Goal: Information Seeking & Learning: Learn about a topic

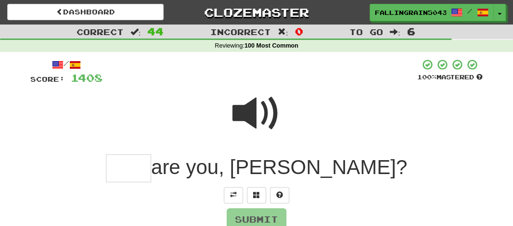
scroll to position [198, 0]
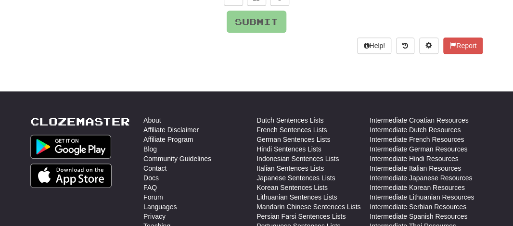
click at [337, 22] on div "Submit" at bounding box center [256, 22] width 452 height 22
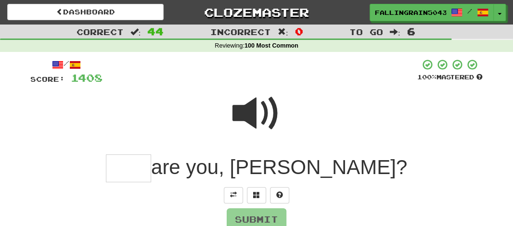
click at [251, 129] on span at bounding box center [256, 114] width 48 height 48
click at [257, 120] on span at bounding box center [256, 114] width 48 height 48
click at [151, 170] on input "text" at bounding box center [128, 169] width 45 height 28
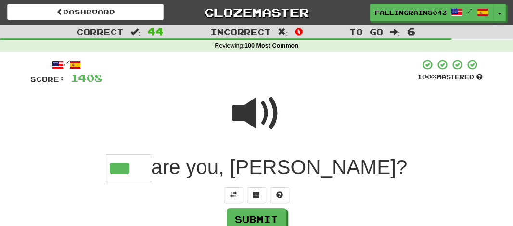
type input "***"
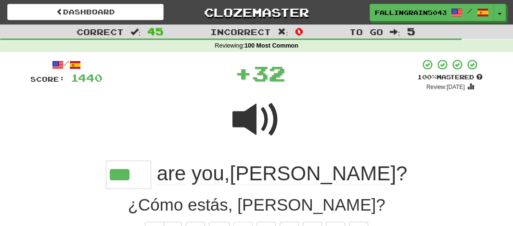
scroll to position [198, 0]
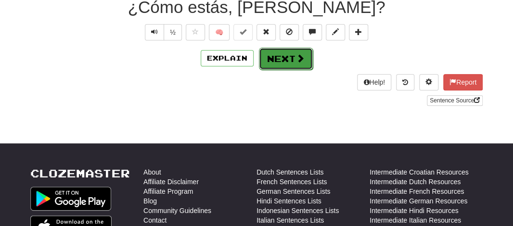
click at [270, 54] on button "Next" at bounding box center [286, 59] width 54 height 22
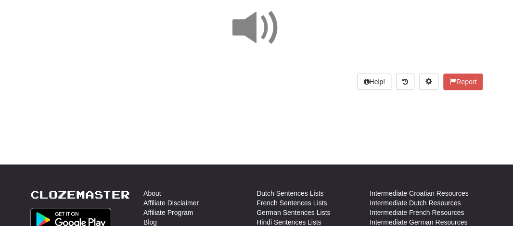
click at [248, 22] on span at bounding box center [256, 28] width 48 height 48
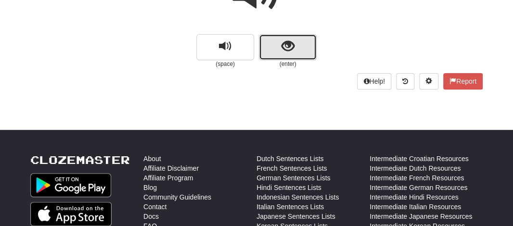
click at [294, 43] on span "show sentence" at bounding box center [288, 46] width 13 height 13
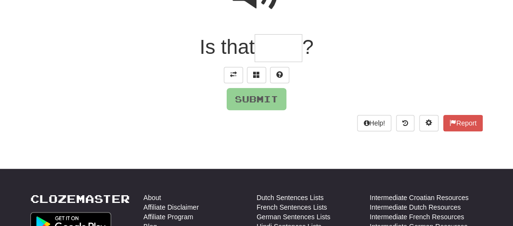
click at [287, 52] on input "text" at bounding box center [279, 48] width 48 height 28
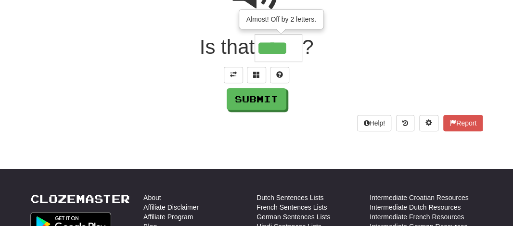
type input "****"
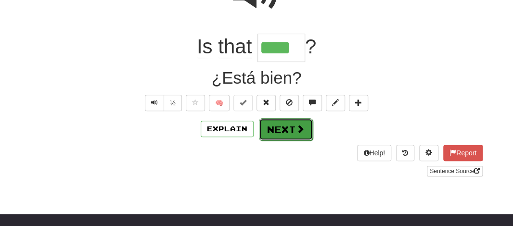
click at [270, 123] on button "Next" at bounding box center [286, 129] width 54 height 22
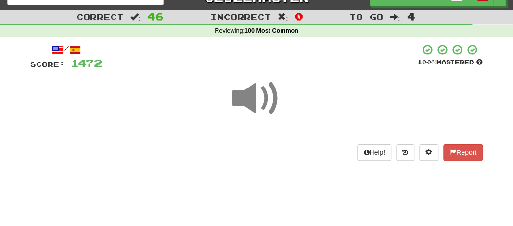
click at [256, 100] on span at bounding box center [256, 99] width 48 height 48
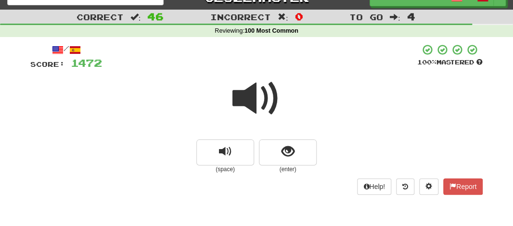
scroll to position [50, 0]
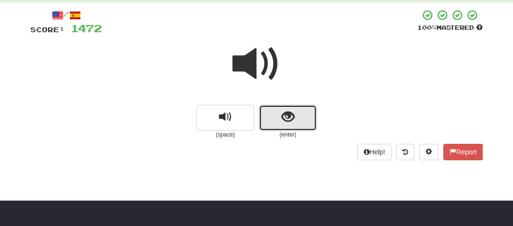
click at [281, 125] on button "show sentence" at bounding box center [288, 118] width 58 height 26
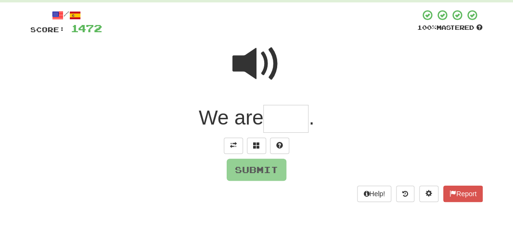
click at [283, 134] on div "/ Score: 1472 100 % Mastered We are . Submit Help! Report" at bounding box center [256, 105] width 452 height 193
click at [288, 113] on input "text" at bounding box center [285, 119] width 45 height 28
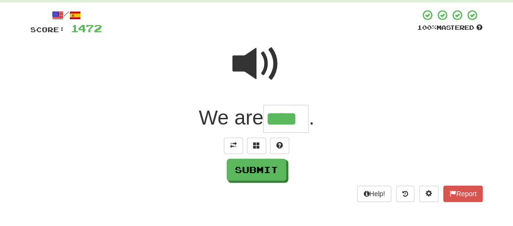
type input "****"
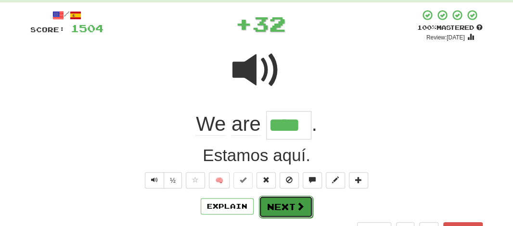
click at [282, 203] on button "Next" at bounding box center [286, 207] width 54 height 22
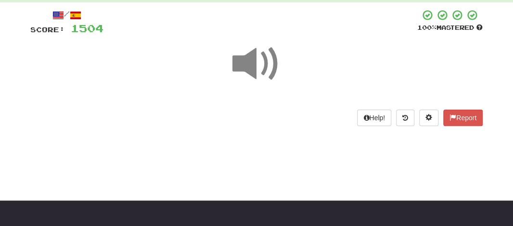
click at [257, 62] on span at bounding box center [256, 64] width 48 height 48
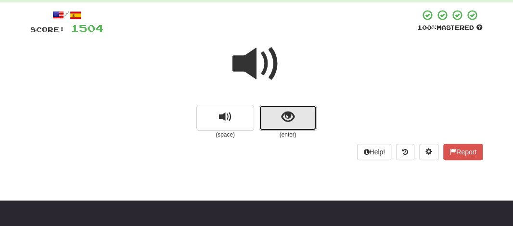
click at [268, 105] on button "show sentence" at bounding box center [288, 118] width 58 height 26
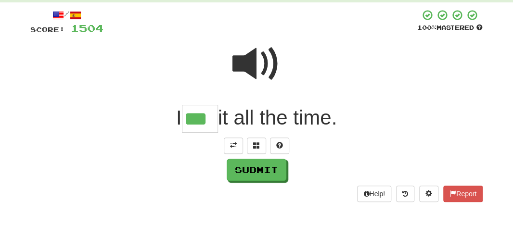
type input "***"
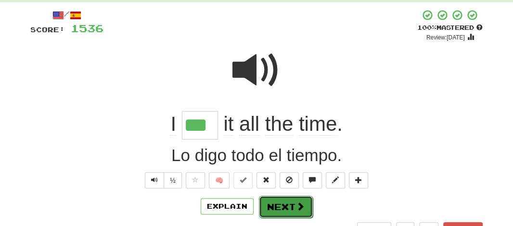
click at [274, 209] on button "Next" at bounding box center [286, 207] width 54 height 22
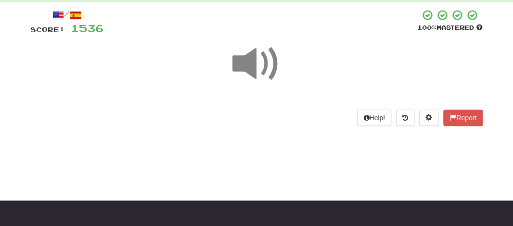
click at [244, 60] on span at bounding box center [256, 64] width 48 height 48
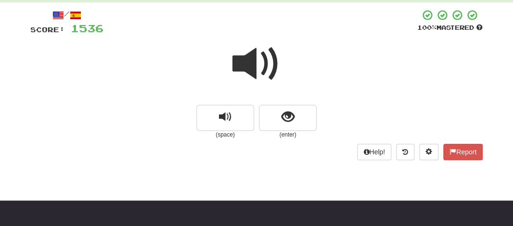
click at [244, 60] on span at bounding box center [256, 64] width 48 height 48
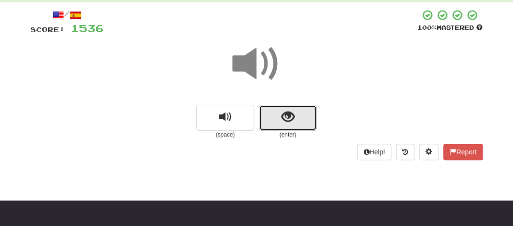
click at [273, 111] on button "show sentence" at bounding box center [288, 118] width 58 height 26
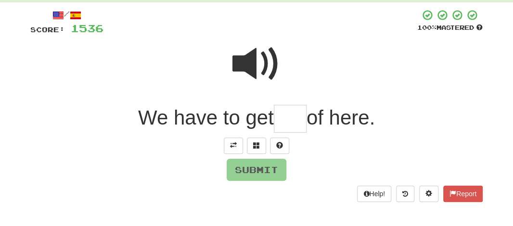
click at [293, 121] on input "text" at bounding box center [290, 119] width 33 height 28
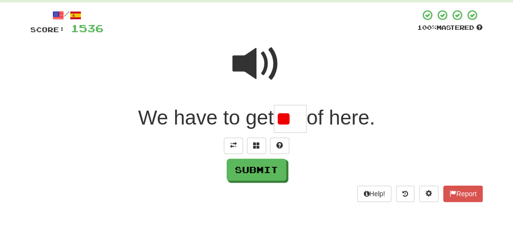
type input "*"
type input "***"
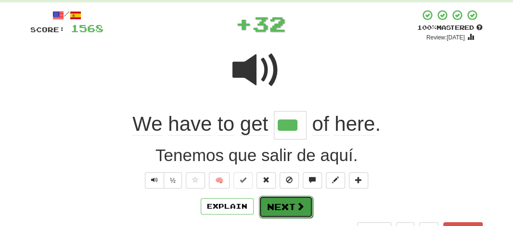
click at [283, 211] on button "Next" at bounding box center [286, 207] width 54 height 22
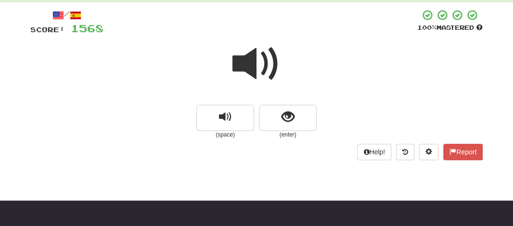
click at [238, 64] on span at bounding box center [256, 64] width 48 height 48
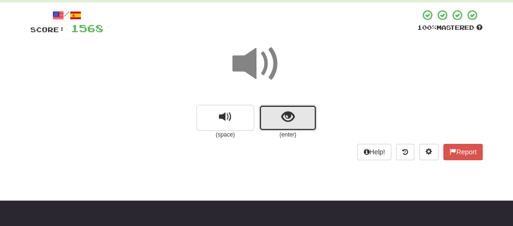
click at [282, 122] on span "show sentence" at bounding box center [288, 117] width 13 height 13
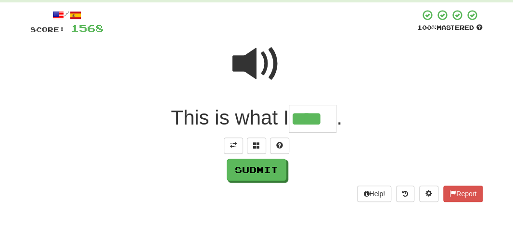
type input "****"
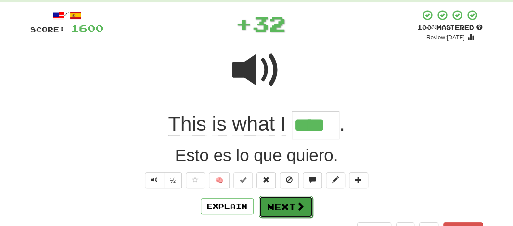
click at [282, 205] on button "Next" at bounding box center [286, 207] width 54 height 22
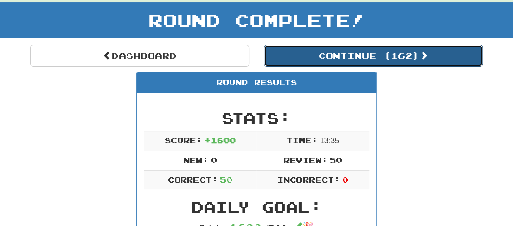
click at [345, 60] on button "Continue ( 162 )" at bounding box center [373, 56] width 219 height 22
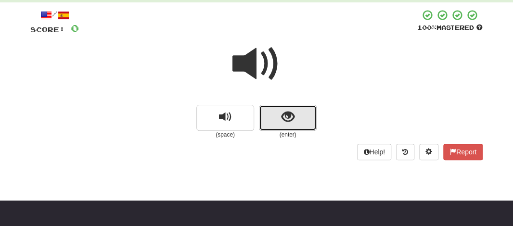
click at [272, 122] on button "show sentence" at bounding box center [288, 118] width 58 height 26
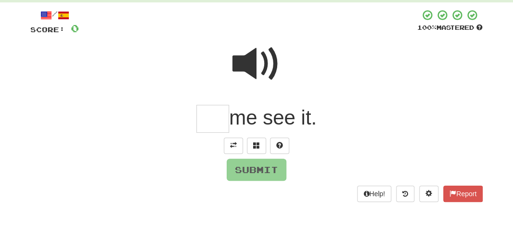
click at [211, 121] on input "text" at bounding box center [212, 119] width 33 height 28
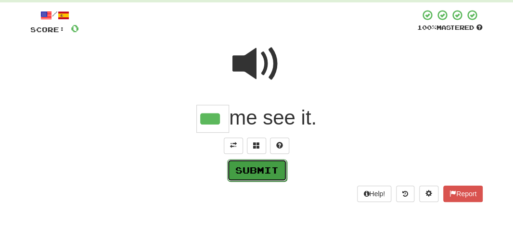
click at [248, 169] on button "Submit" at bounding box center [257, 170] width 60 height 22
type input "***"
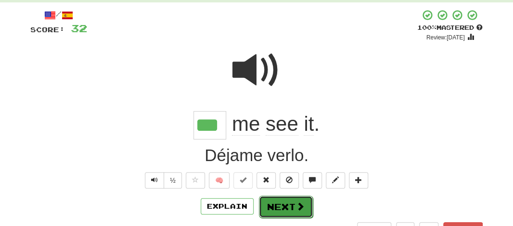
click at [286, 204] on button "Next" at bounding box center [286, 207] width 54 height 22
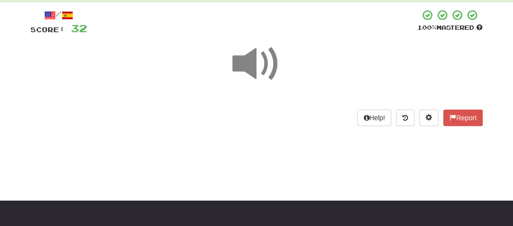
click at [249, 74] on span at bounding box center [256, 64] width 48 height 48
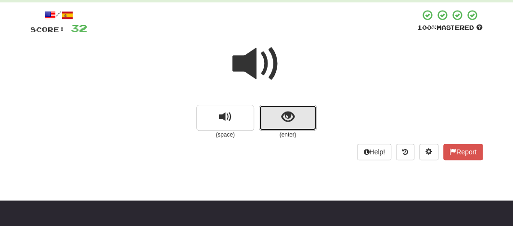
click at [263, 114] on button "show sentence" at bounding box center [288, 118] width 58 height 26
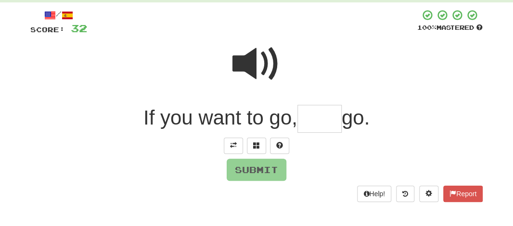
click at [311, 119] on input "text" at bounding box center [319, 119] width 44 height 28
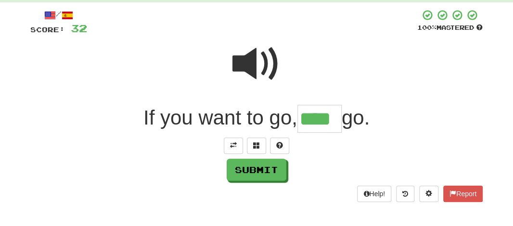
type input "****"
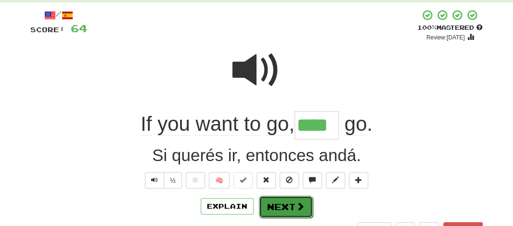
click at [284, 201] on button "Next" at bounding box center [286, 207] width 54 height 22
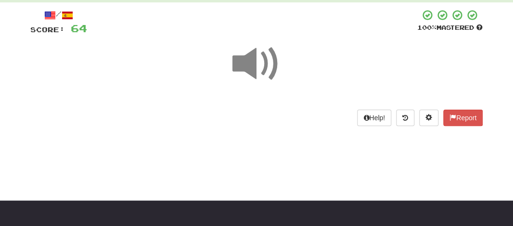
click at [252, 71] on span at bounding box center [256, 64] width 48 height 48
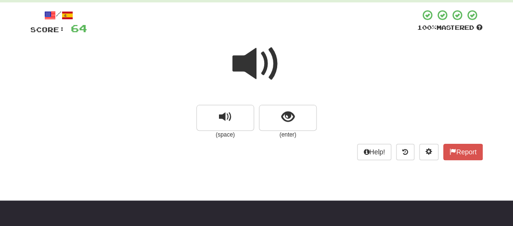
click at [252, 71] on span at bounding box center [256, 64] width 48 height 48
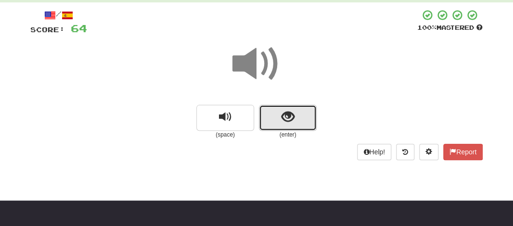
click at [273, 114] on button "show sentence" at bounding box center [288, 118] width 58 height 26
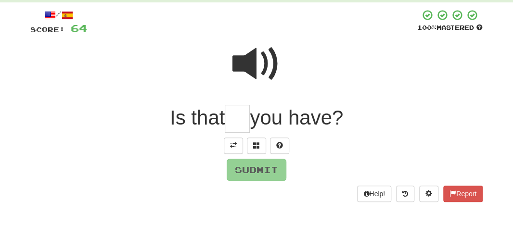
type input "*"
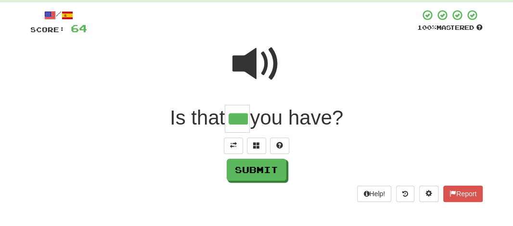
type input "***"
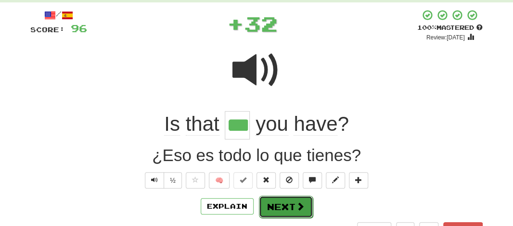
click at [280, 211] on button "Next" at bounding box center [286, 207] width 54 height 22
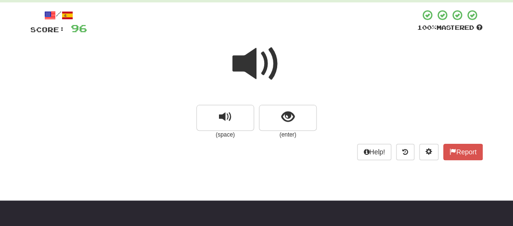
click at [232, 58] on span at bounding box center [256, 64] width 48 height 48
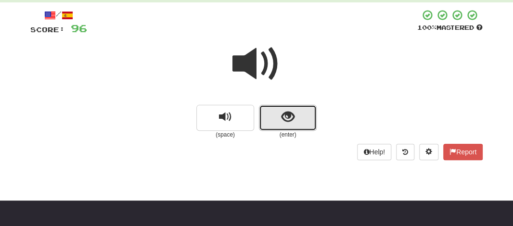
click at [269, 112] on button "show sentence" at bounding box center [288, 118] width 58 height 26
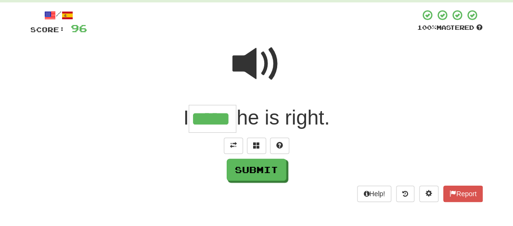
type input "*****"
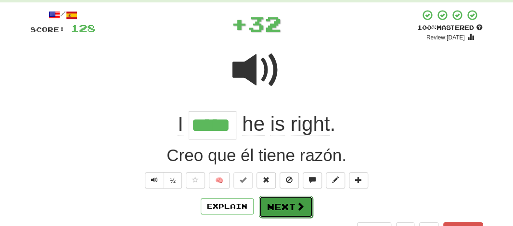
click at [281, 200] on button "Next" at bounding box center [286, 207] width 54 height 22
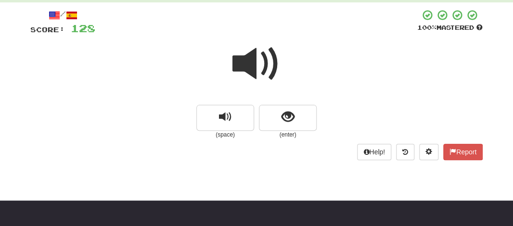
click at [240, 77] on span at bounding box center [256, 64] width 48 height 48
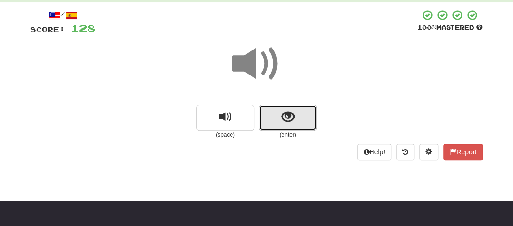
click at [267, 111] on button "show sentence" at bounding box center [288, 118] width 58 height 26
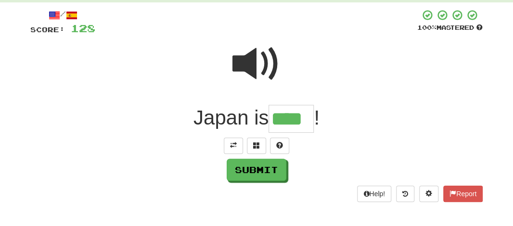
type input "****"
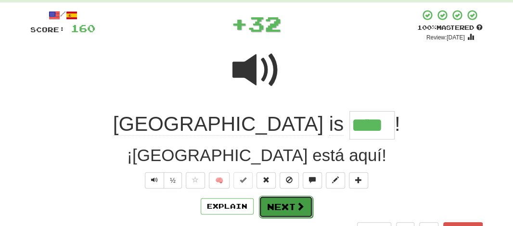
click at [269, 201] on button "Next" at bounding box center [286, 207] width 54 height 22
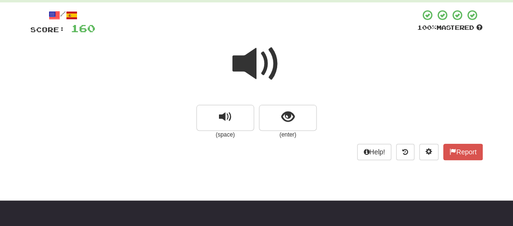
click at [246, 69] on span at bounding box center [256, 64] width 48 height 48
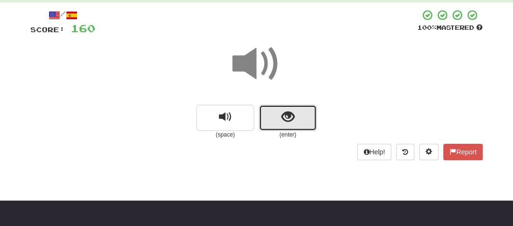
click at [269, 120] on button "show sentence" at bounding box center [288, 118] width 58 height 26
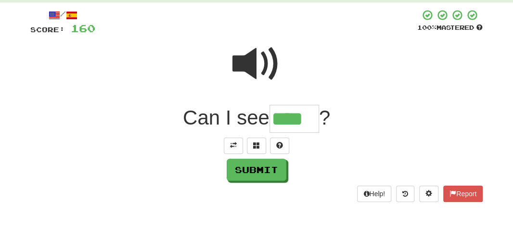
type input "****"
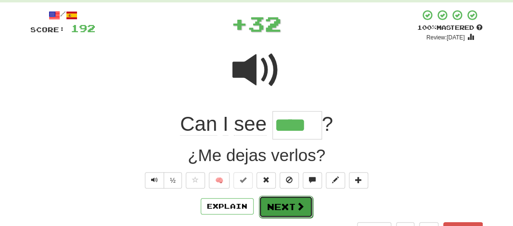
click at [272, 206] on button "Next" at bounding box center [286, 207] width 54 height 22
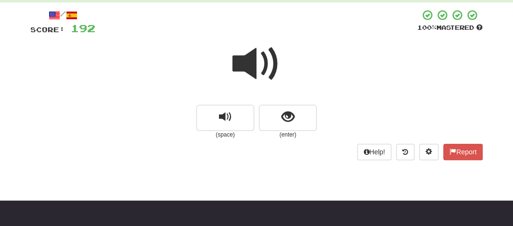
click at [242, 55] on span at bounding box center [256, 64] width 48 height 48
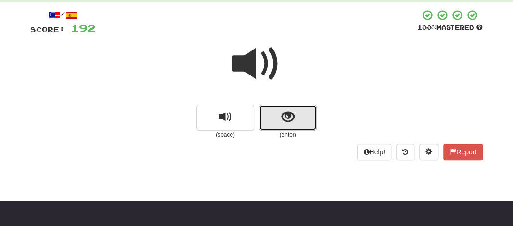
click at [272, 114] on button "show sentence" at bounding box center [288, 118] width 58 height 26
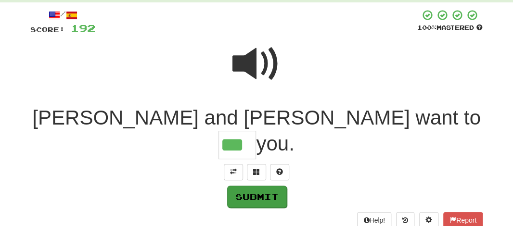
type input "***"
click at [239, 186] on button "Submit" at bounding box center [257, 197] width 60 height 22
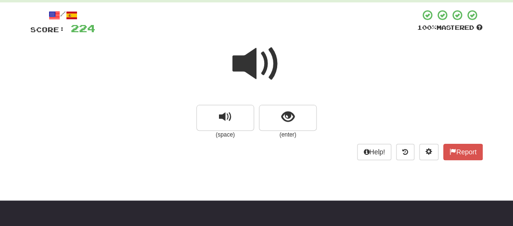
click at [253, 75] on span at bounding box center [256, 64] width 48 height 48
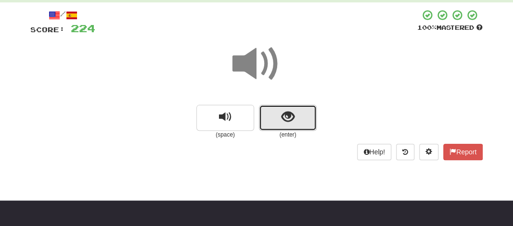
click at [268, 116] on button "show sentence" at bounding box center [288, 118] width 58 height 26
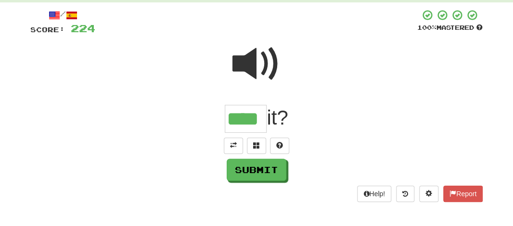
type input "****"
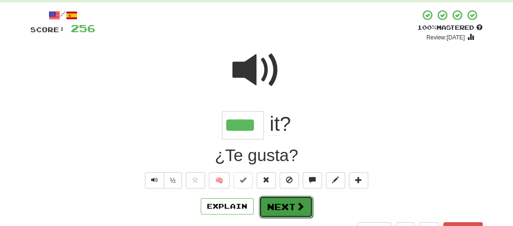
click at [283, 205] on button "Next" at bounding box center [286, 207] width 54 height 22
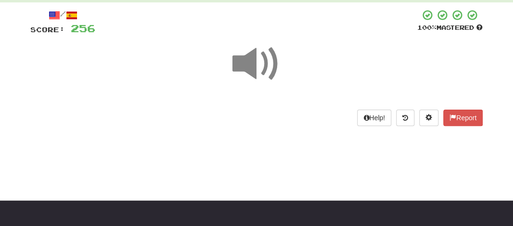
click at [258, 72] on span at bounding box center [256, 64] width 48 height 48
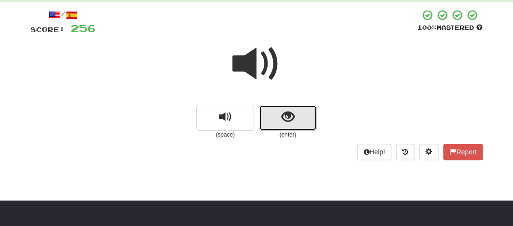
click at [264, 109] on button "show sentence" at bounding box center [288, 118] width 58 height 26
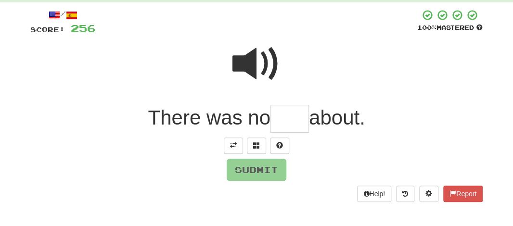
click at [288, 118] on input "text" at bounding box center [290, 119] width 39 height 28
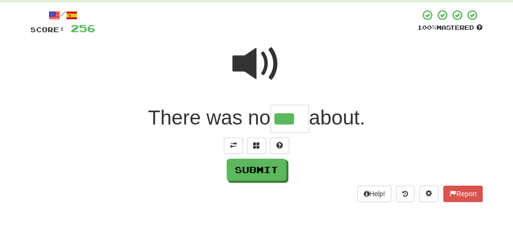
type input "***"
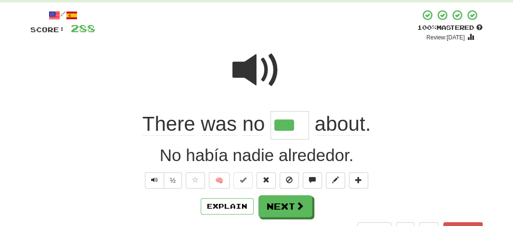
click at [246, 84] on span at bounding box center [256, 70] width 48 height 48
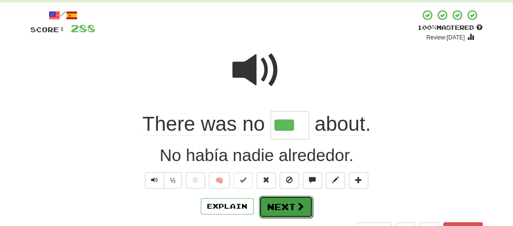
click at [274, 201] on button "Next" at bounding box center [286, 207] width 54 height 22
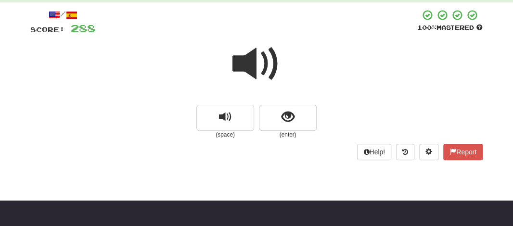
click at [253, 68] on span at bounding box center [256, 64] width 48 height 48
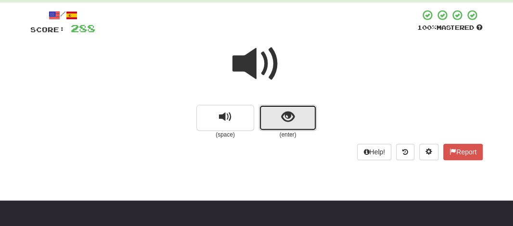
click at [275, 117] on button "show sentence" at bounding box center [288, 118] width 58 height 26
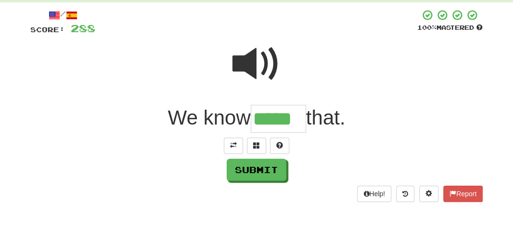
type input "*****"
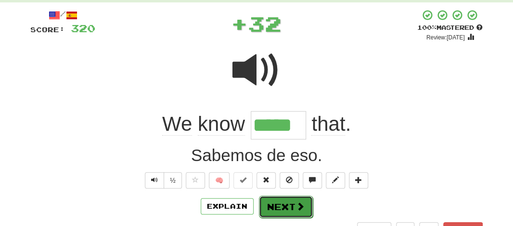
click at [284, 201] on button "Next" at bounding box center [286, 207] width 54 height 22
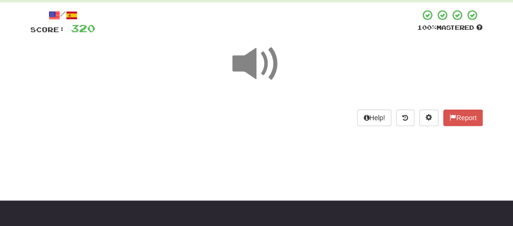
click at [253, 73] on span at bounding box center [256, 64] width 48 height 48
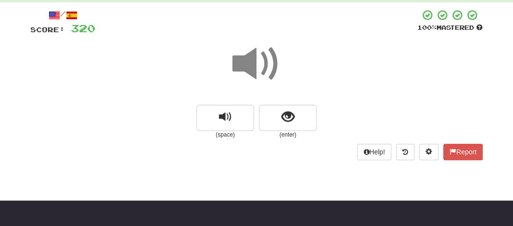
click at [253, 73] on span at bounding box center [256, 64] width 48 height 48
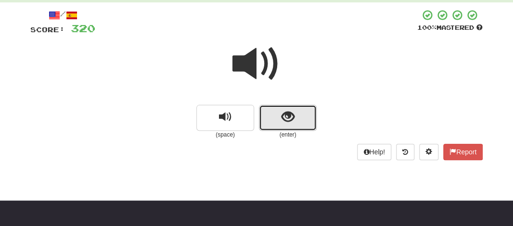
click at [271, 116] on button "show sentence" at bounding box center [288, 118] width 58 height 26
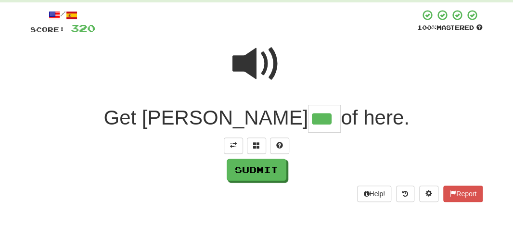
type input "***"
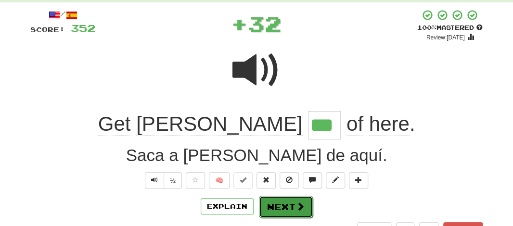
click at [279, 207] on button "Next" at bounding box center [286, 207] width 54 height 22
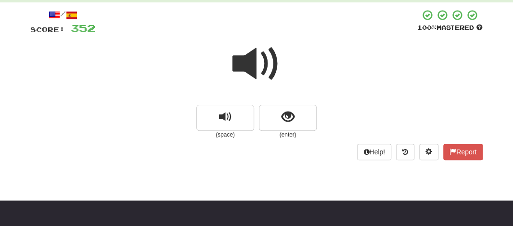
click at [245, 60] on span at bounding box center [256, 64] width 48 height 48
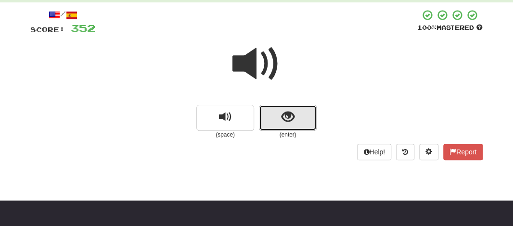
click at [276, 114] on button "show sentence" at bounding box center [288, 118] width 58 height 26
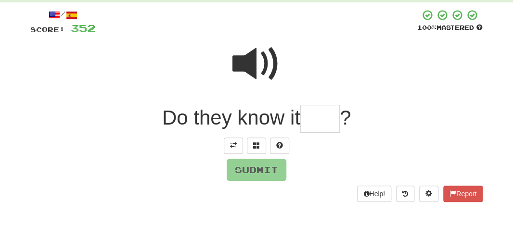
click at [247, 62] on span at bounding box center [256, 64] width 48 height 48
click at [322, 118] on input "text" at bounding box center [319, 119] width 39 height 28
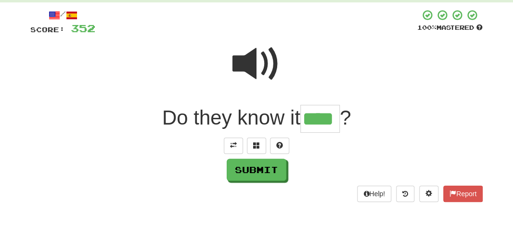
type input "****"
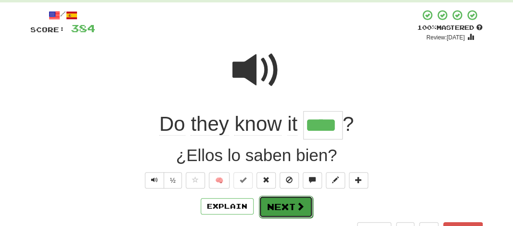
click at [283, 196] on button "Next" at bounding box center [286, 207] width 54 height 22
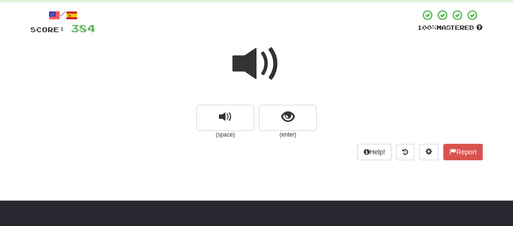
click at [251, 53] on span at bounding box center [256, 64] width 48 height 48
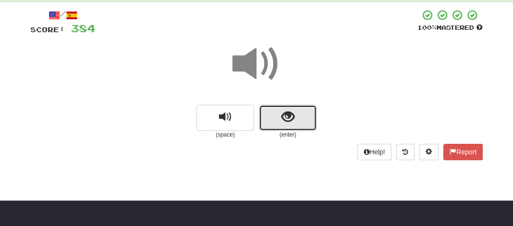
click at [263, 111] on button "show sentence" at bounding box center [288, 118] width 58 height 26
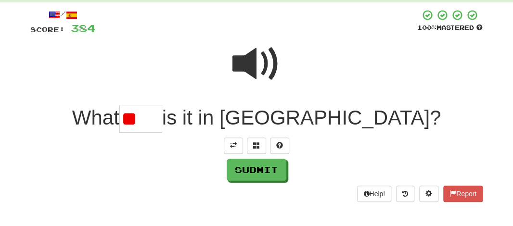
type input "*"
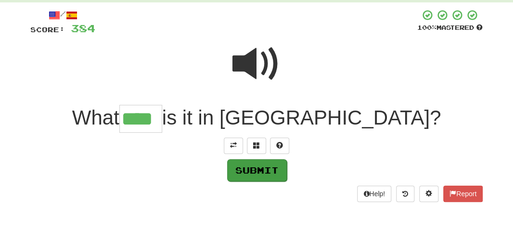
type input "****"
click at [275, 170] on button "Submit" at bounding box center [257, 170] width 60 height 22
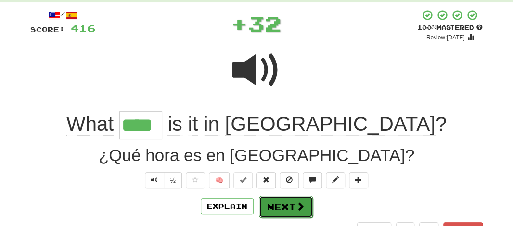
click at [281, 206] on button "Next" at bounding box center [286, 207] width 54 height 22
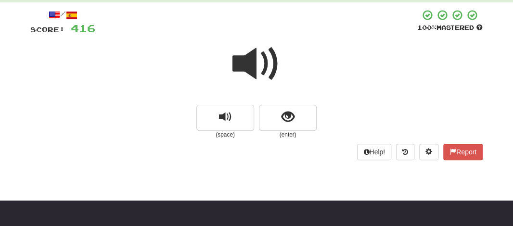
click at [248, 60] on span at bounding box center [256, 64] width 48 height 48
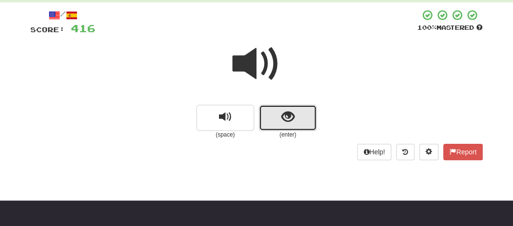
click at [275, 118] on button "show sentence" at bounding box center [288, 118] width 58 height 26
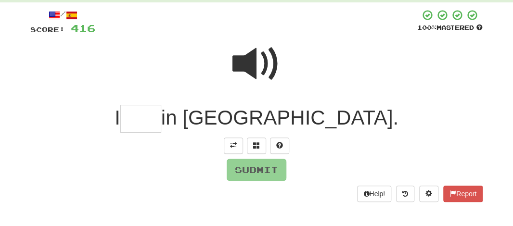
click at [161, 112] on input "text" at bounding box center [140, 119] width 41 height 28
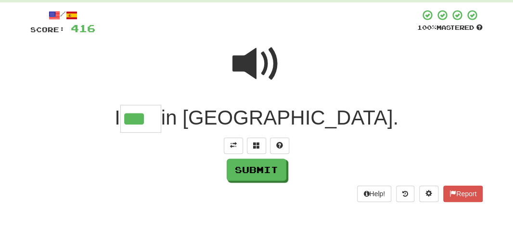
type input "***"
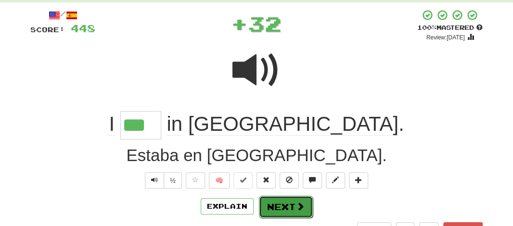
click at [264, 207] on button "Next" at bounding box center [286, 207] width 54 height 22
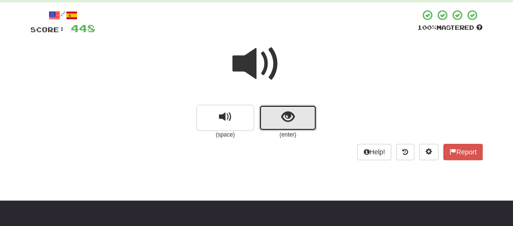
click at [282, 119] on span "show sentence" at bounding box center [288, 117] width 13 height 13
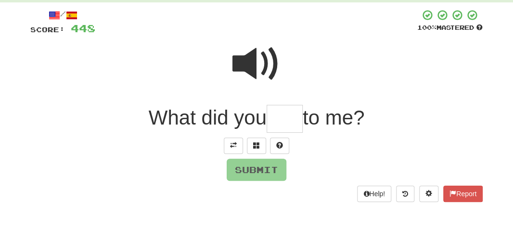
click at [284, 120] on input "text" at bounding box center [285, 119] width 36 height 28
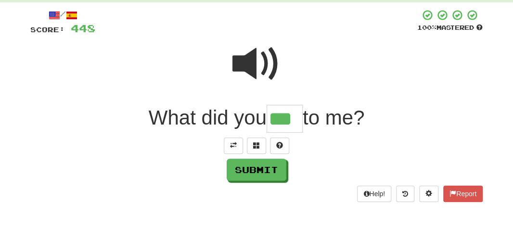
type input "***"
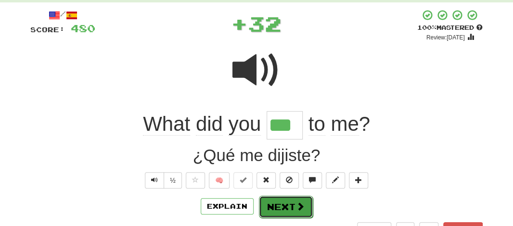
click at [284, 209] on button "Next" at bounding box center [286, 207] width 54 height 22
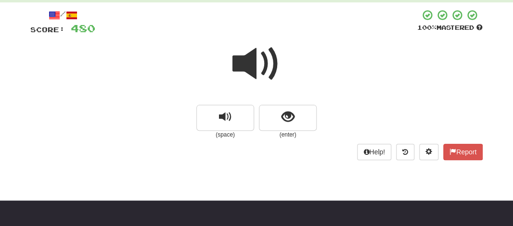
click at [240, 52] on span at bounding box center [256, 64] width 48 height 48
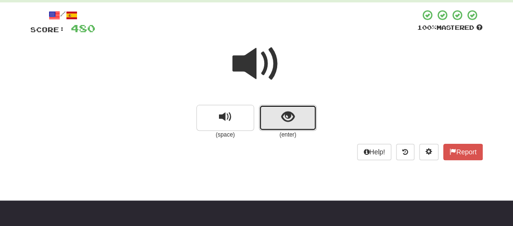
click at [276, 122] on button "show sentence" at bounding box center [288, 118] width 58 height 26
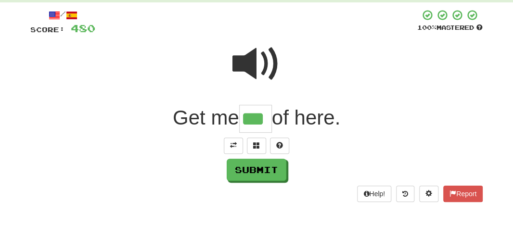
type input "***"
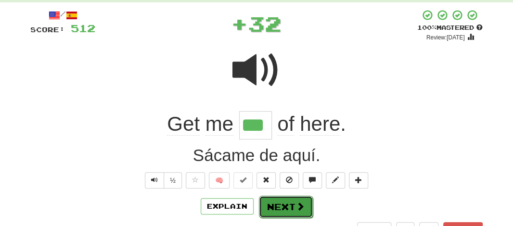
click at [278, 202] on button "Next" at bounding box center [286, 207] width 54 height 22
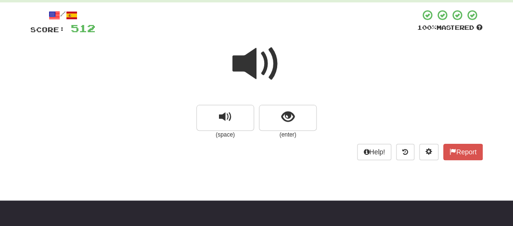
click at [242, 57] on span at bounding box center [256, 64] width 48 height 48
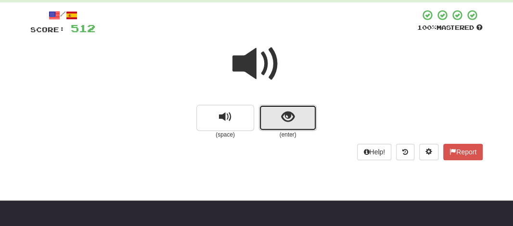
click at [278, 118] on button "show sentence" at bounding box center [288, 118] width 58 height 26
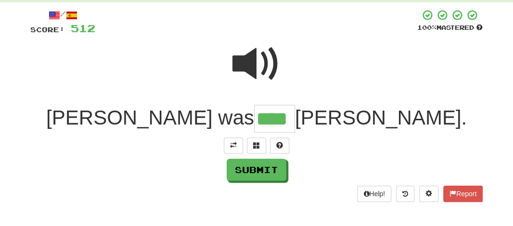
type input "****"
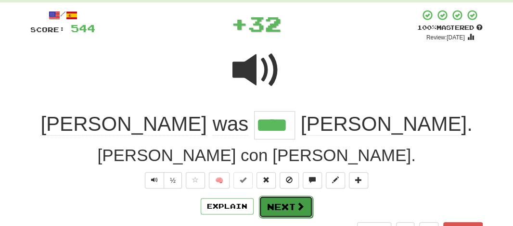
click at [277, 211] on button "Next" at bounding box center [286, 207] width 54 height 22
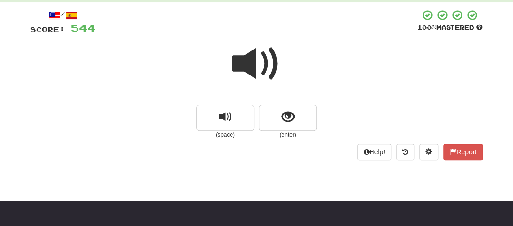
click at [253, 64] on span at bounding box center [256, 64] width 48 height 48
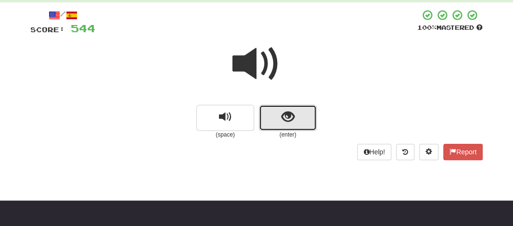
click at [269, 112] on button "show sentence" at bounding box center [288, 118] width 58 height 26
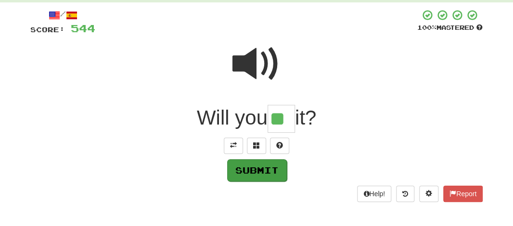
type input "**"
click at [257, 168] on button "Submit" at bounding box center [257, 170] width 60 height 22
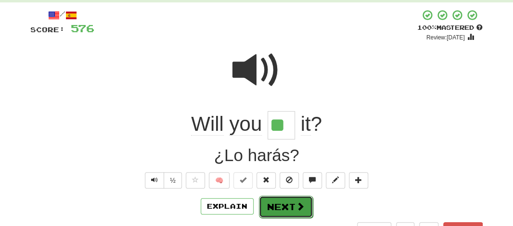
click at [266, 213] on button "Next" at bounding box center [286, 207] width 54 height 22
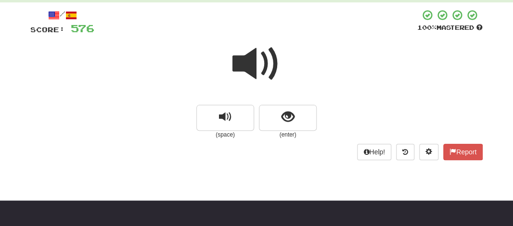
click at [250, 59] on span at bounding box center [256, 64] width 48 height 48
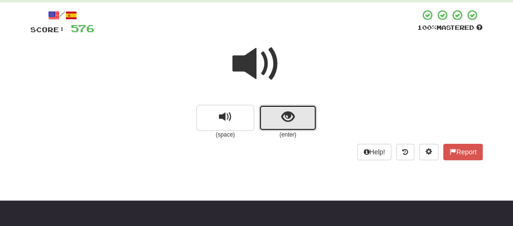
click at [276, 117] on button "show sentence" at bounding box center [288, 118] width 58 height 26
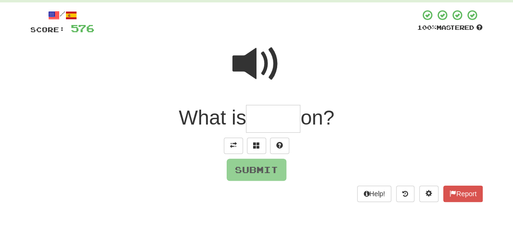
click at [276, 127] on input "text" at bounding box center [273, 119] width 54 height 28
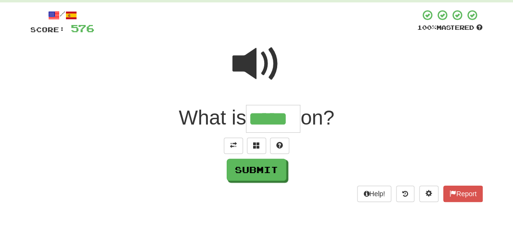
type input "*****"
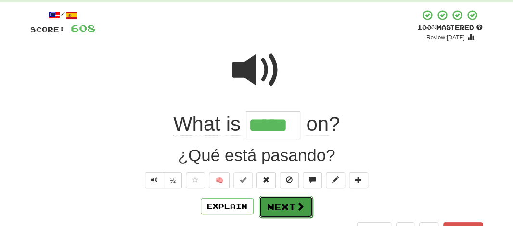
click at [275, 205] on button "Next" at bounding box center [286, 207] width 54 height 22
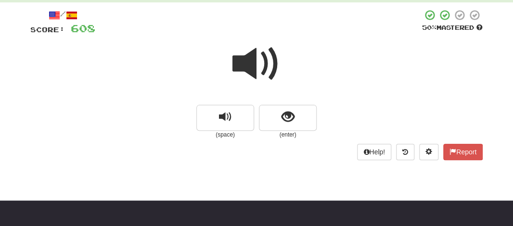
click at [249, 73] on span at bounding box center [256, 64] width 48 height 48
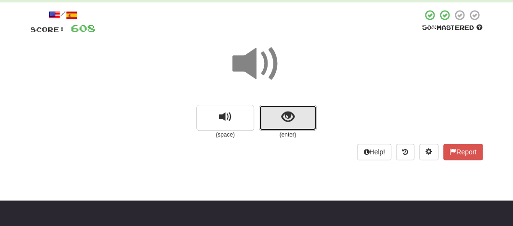
click at [269, 120] on button "show sentence" at bounding box center [288, 118] width 58 height 26
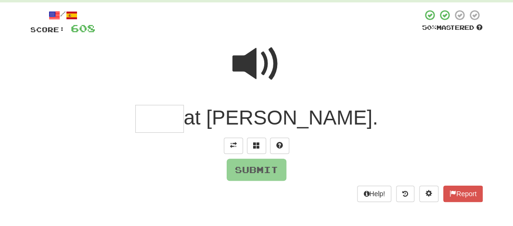
click at [184, 115] on input "text" at bounding box center [159, 119] width 49 height 28
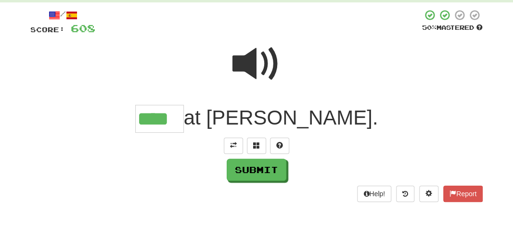
type input "****"
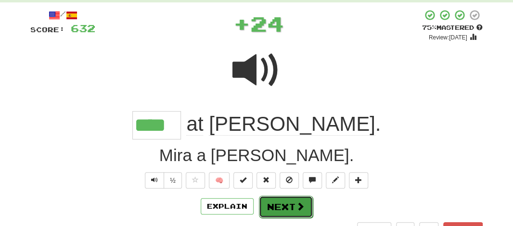
click at [279, 206] on button "Next" at bounding box center [286, 207] width 54 height 22
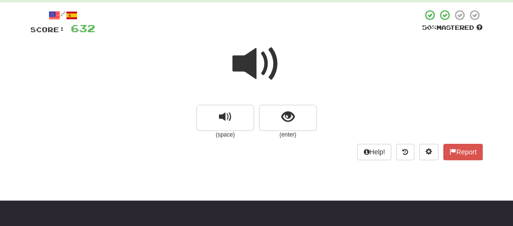
click at [252, 52] on span at bounding box center [256, 64] width 48 height 48
click at [251, 53] on span at bounding box center [256, 64] width 48 height 48
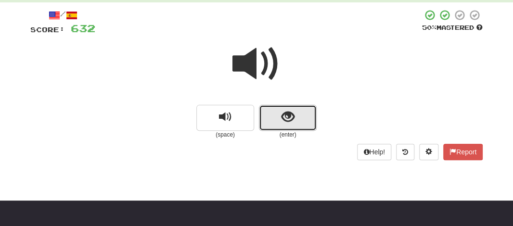
click at [270, 116] on button "show sentence" at bounding box center [288, 118] width 58 height 26
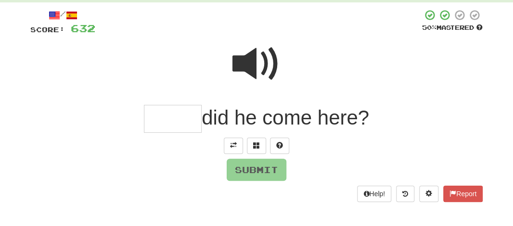
click at [170, 116] on input "text" at bounding box center [173, 119] width 58 height 28
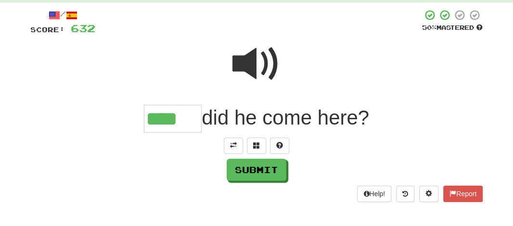
type input "****"
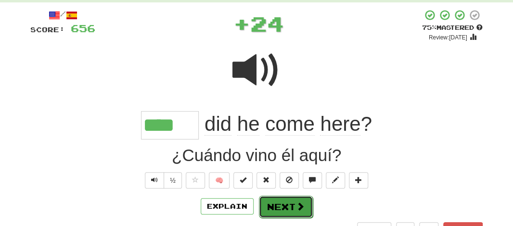
click at [281, 203] on button "Next" at bounding box center [286, 207] width 54 height 22
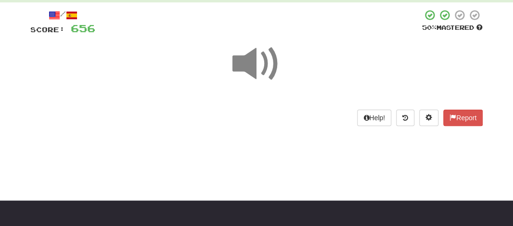
click at [256, 61] on span at bounding box center [256, 64] width 48 height 48
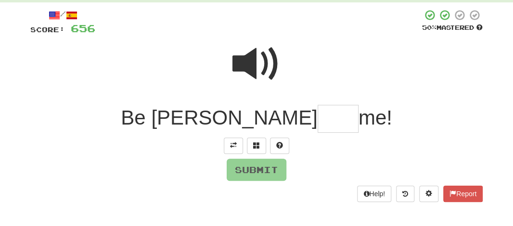
click at [252, 61] on span at bounding box center [256, 64] width 48 height 48
click at [252, 68] on span at bounding box center [256, 64] width 48 height 48
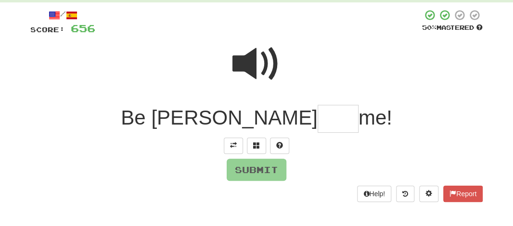
click at [318, 120] on input "text" at bounding box center [338, 119] width 41 height 28
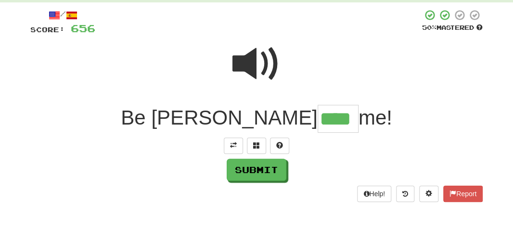
type input "****"
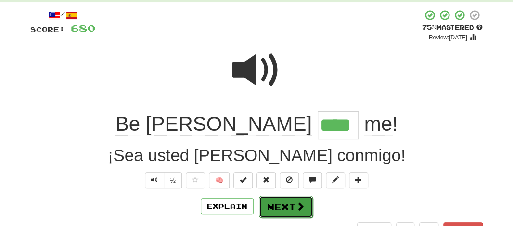
click at [275, 209] on button "Next" at bounding box center [286, 207] width 54 height 22
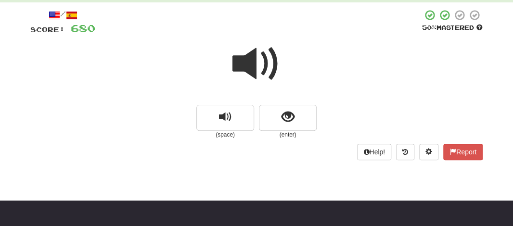
click at [239, 58] on span at bounding box center [256, 64] width 48 height 48
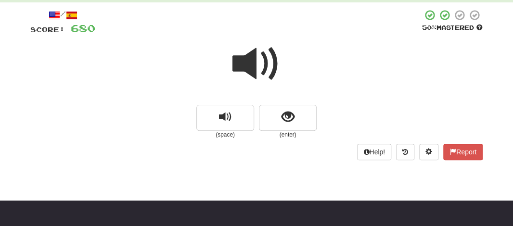
click at [239, 58] on span at bounding box center [256, 64] width 48 height 48
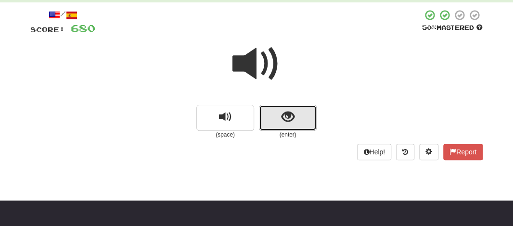
click at [273, 110] on button "show sentence" at bounding box center [288, 118] width 58 height 26
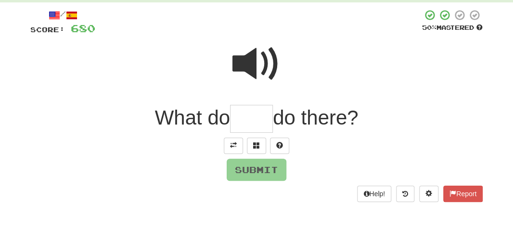
click at [263, 115] on input "text" at bounding box center [251, 119] width 43 height 28
click at [252, 62] on span at bounding box center [256, 64] width 48 height 48
click at [239, 118] on input "text" at bounding box center [251, 119] width 43 height 28
click at [283, 147] on button at bounding box center [279, 146] width 19 height 16
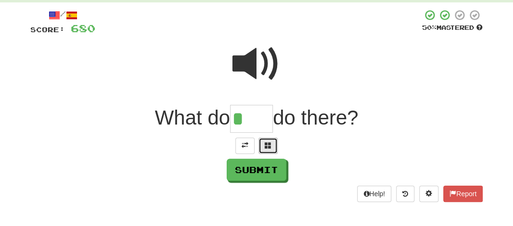
click at [269, 148] on span at bounding box center [268, 145] width 7 height 7
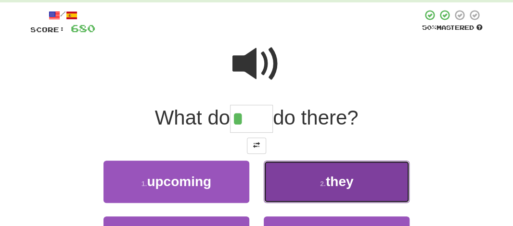
click at [348, 190] on button "2 . they" at bounding box center [337, 182] width 146 height 42
type input "****"
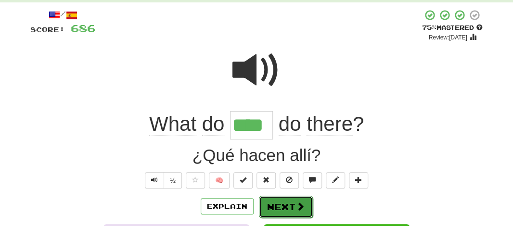
click at [272, 204] on button "Next" at bounding box center [286, 207] width 54 height 22
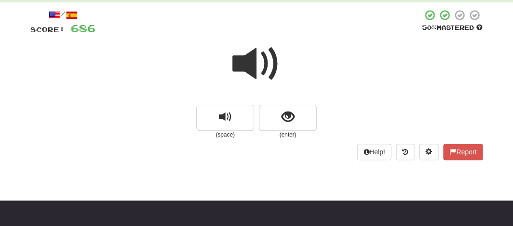
click at [259, 69] on span at bounding box center [256, 64] width 48 height 48
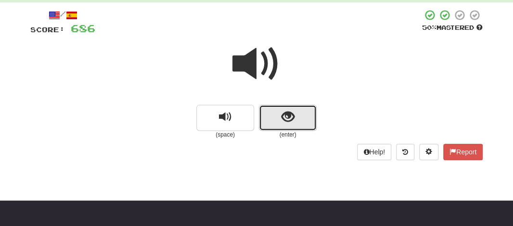
click at [265, 119] on button "show sentence" at bounding box center [288, 118] width 58 height 26
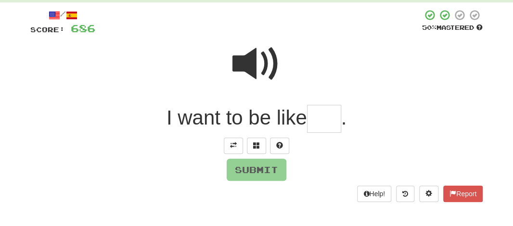
click at [329, 116] on input "text" at bounding box center [324, 119] width 34 height 28
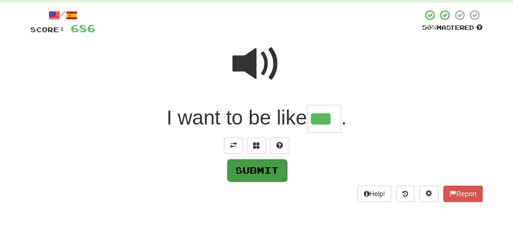
type input "***"
click at [238, 162] on button "Submit" at bounding box center [257, 170] width 60 height 22
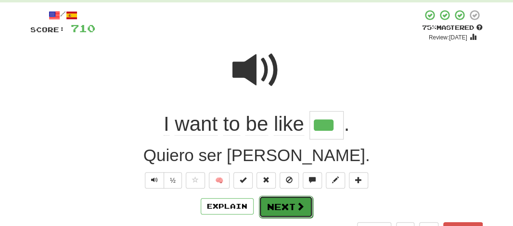
click at [271, 203] on button "Next" at bounding box center [286, 207] width 54 height 22
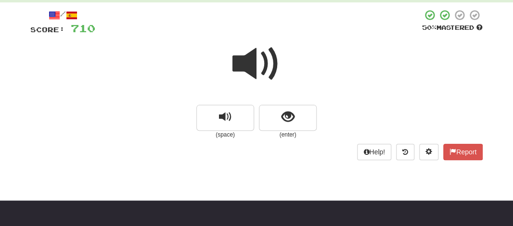
click at [250, 52] on span at bounding box center [256, 64] width 48 height 48
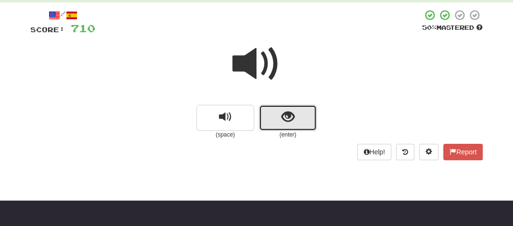
click at [273, 113] on button "show sentence" at bounding box center [288, 118] width 58 height 26
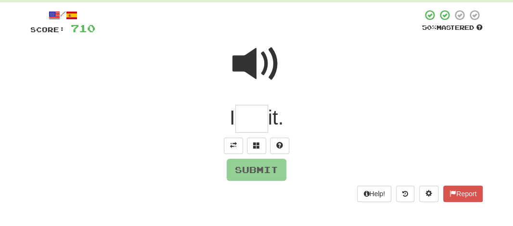
click at [263, 125] on input "text" at bounding box center [251, 119] width 33 height 28
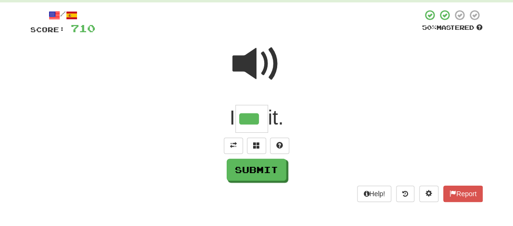
type input "***"
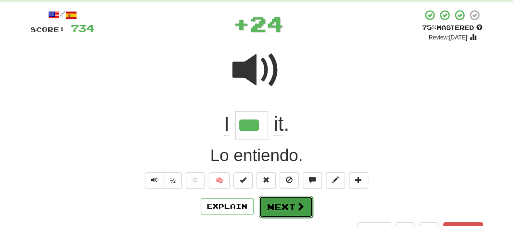
click at [281, 208] on button "Next" at bounding box center [286, 207] width 54 height 22
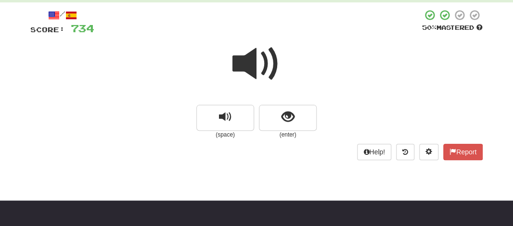
click at [256, 64] on span at bounding box center [256, 64] width 48 height 48
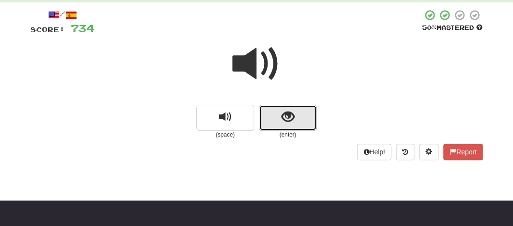
click at [259, 107] on button "show sentence" at bounding box center [288, 118] width 58 height 26
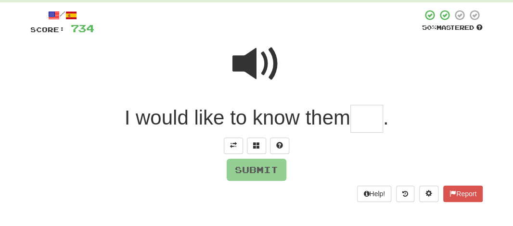
click at [376, 116] on input "text" at bounding box center [366, 119] width 33 height 28
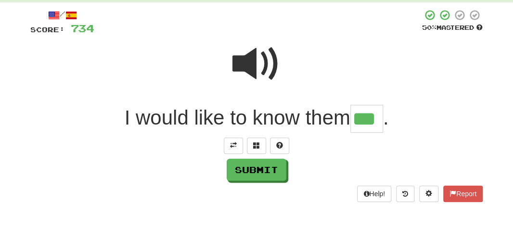
type input "***"
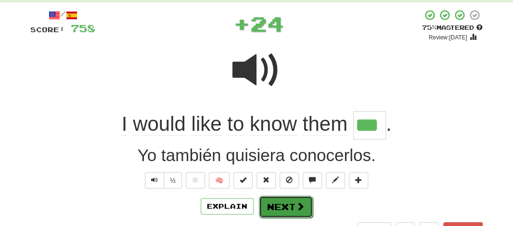
click at [283, 209] on button "Next" at bounding box center [286, 207] width 54 height 22
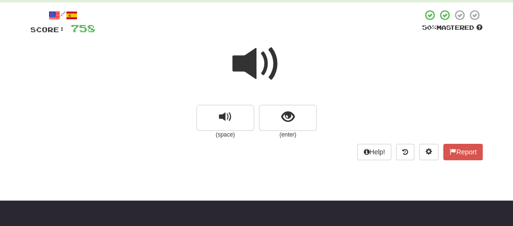
click at [265, 77] on span at bounding box center [256, 64] width 48 height 48
click at [255, 59] on span at bounding box center [256, 64] width 48 height 48
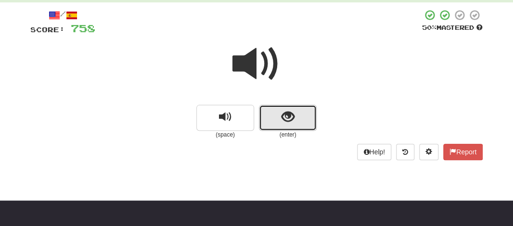
click at [274, 118] on button "show sentence" at bounding box center [288, 118] width 58 height 26
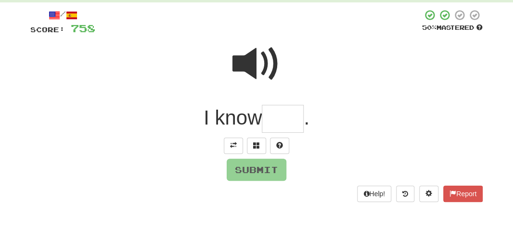
click at [251, 64] on span at bounding box center [256, 64] width 48 height 48
click at [282, 129] on input "text" at bounding box center [283, 119] width 42 height 28
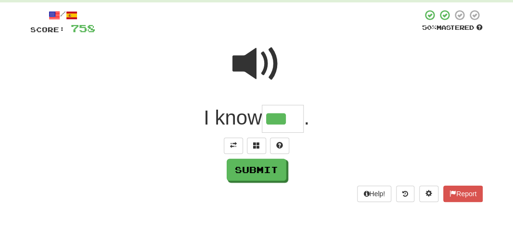
type input "***"
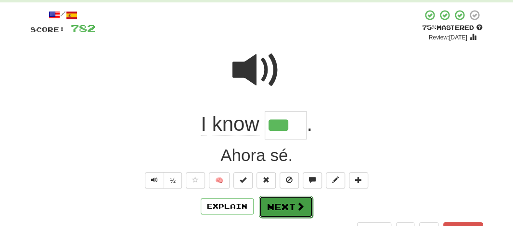
click at [282, 203] on button "Next" at bounding box center [286, 207] width 54 height 22
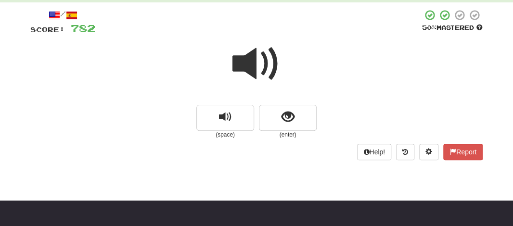
click at [250, 64] on span at bounding box center [256, 64] width 48 height 48
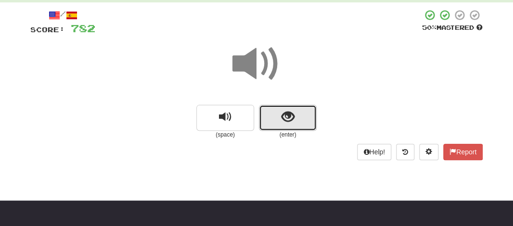
click at [269, 116] on button "show sentence" at bounding box center [288, 118] width 58 height 26
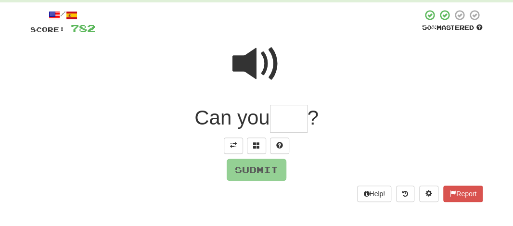
click at [288, 124] on input "text" at bounding box center [289, 119] width 38 height 28
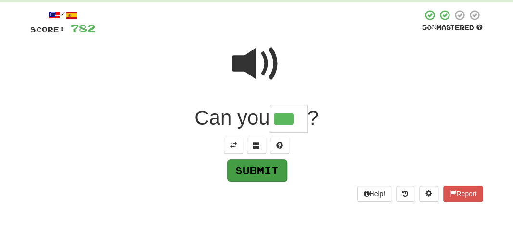
type input "***"
click at [255, 168] on button "Submit" at bounding box center [257, 170] width 60 height 22
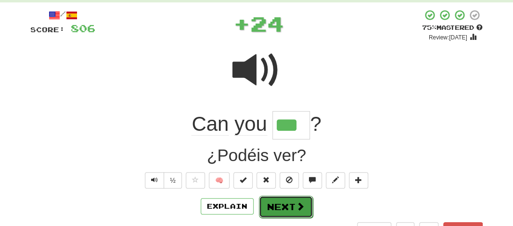
click at [272, 206] on button "Next" at bounding box center [286, 207] width 54 height 22
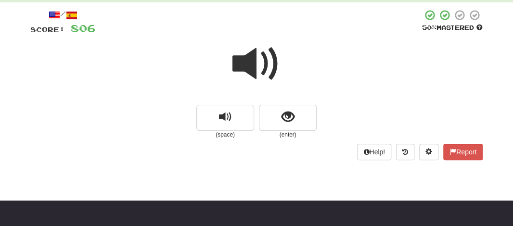
click at [258, 76] on span at bounding box center [256, 64] width 48 height 48
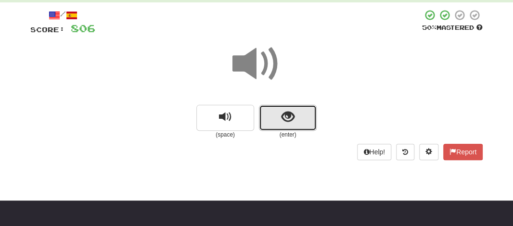
click at [280, 123] on button "show sentence" at bounding box center [288, 118] width 58 height 26
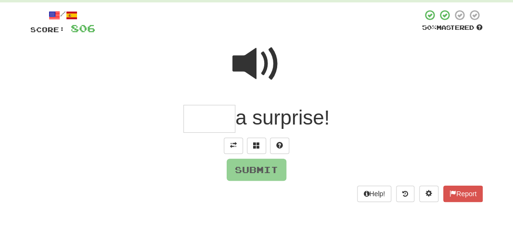
click at [204, 117] on input "text" at bounding box center [209, 119] width 52 height 28
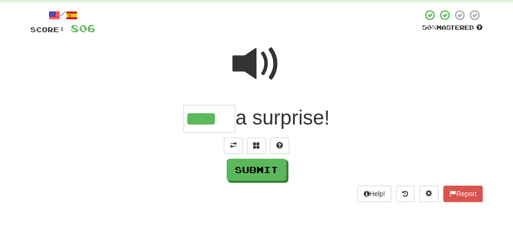
type input "****"
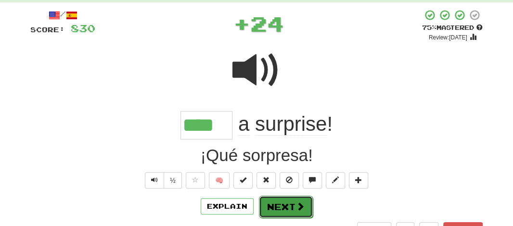
click at [283, 204] on button "Next" at bounding box center [286, 207] width 54 height 22
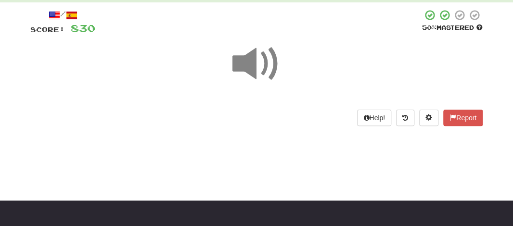
click at [250, 76] on span at bounding box center [256, 64] width 48 height 48
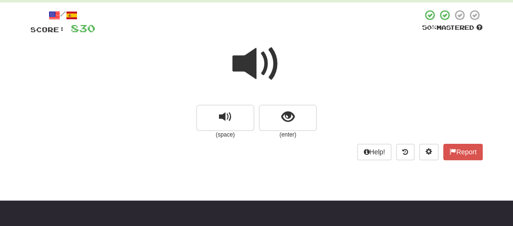
click at [250, 76] on span at bounding box center [256, 64] width 48 height 48
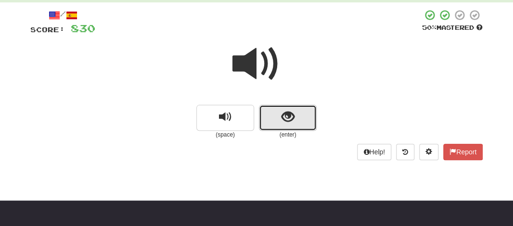
click at [285, 120] on span "show sentence" at bounding box center [288, 117] width 13 height 13
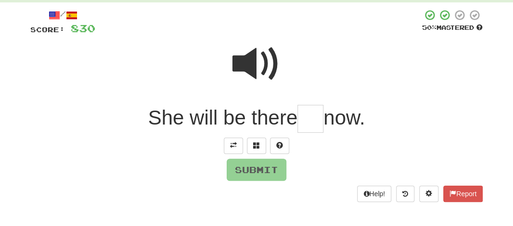
click at [304, 124] on input "text" at bounding box center [310, 119] width 26 height 28
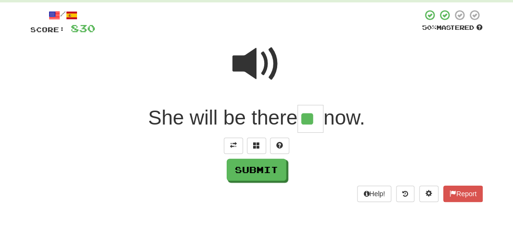
type input "**"
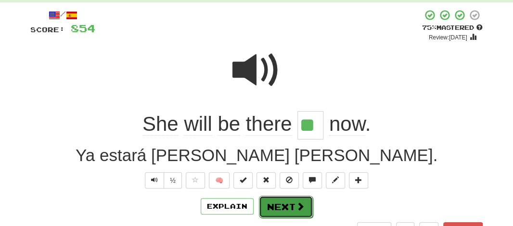
click at [271, 211] on button "Next" at bounding box center [286, 207] width 54 height 22
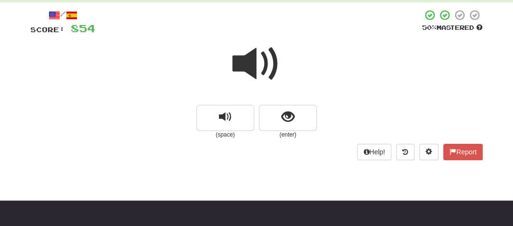
click at [249, 60] on span at bounding box center [256, 64] width 48 height 48
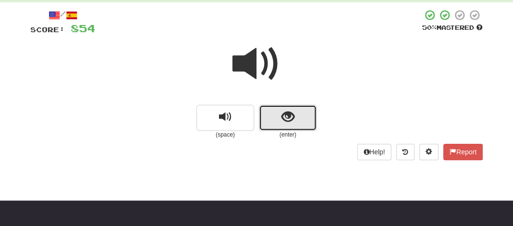
click at [264, 113] on button "show sentence" at bounding box center [288, 118] width 58 height 26
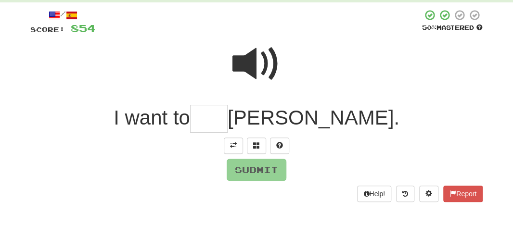
click at [228, 112] on input "text" at bounding box center [209, 119] width 38 height 28
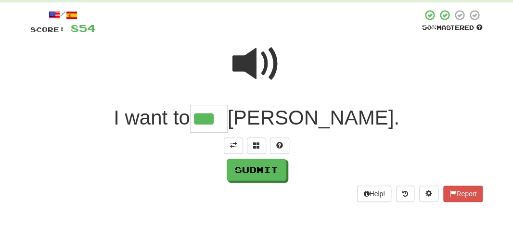
type input "***"
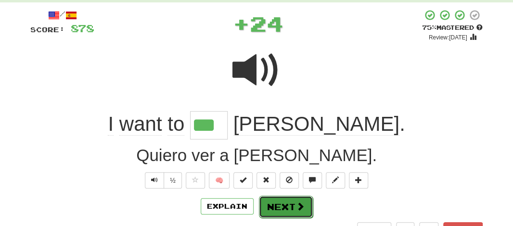
click at [273, 209] on button "Next" at bounding box center [286, 207] width 54 height 22
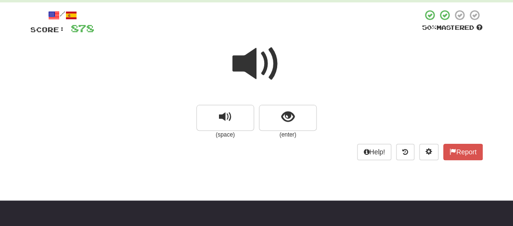
click at [262, 68] on span at bounding box center [256, 64] width 48 height 48
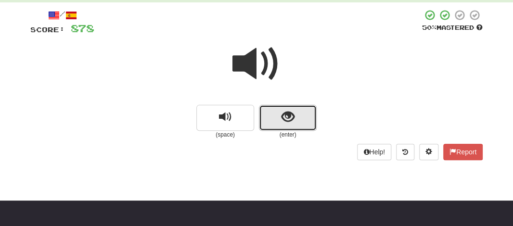
click at [286, 123] on span "show sentence" at bounding box center [288, 117] width 13 height 13
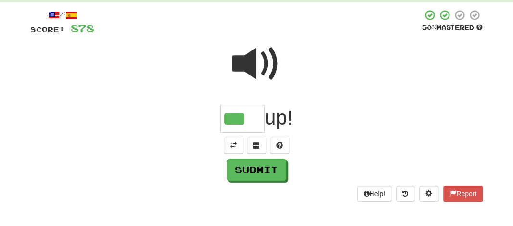
type input "***"
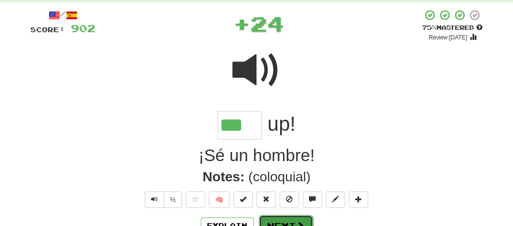
click at [289, 217] on button "Next" at bounding box center [286, 226] width 54 height 22
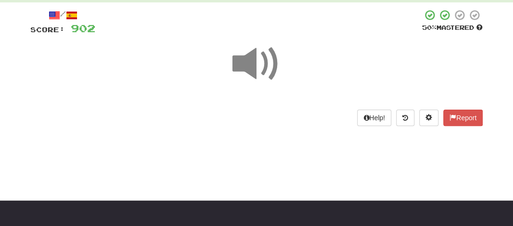
click at [250, 66] on span at bounding box center [256, 64] width 48 height 48
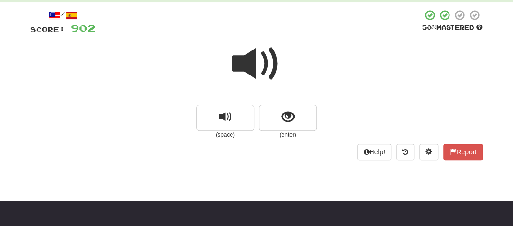
click at [250, 66] on span at bounding box center [256, 64] width 48 height 48
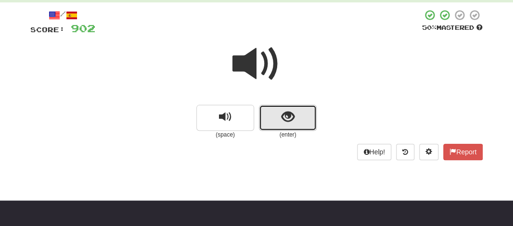
click at [282, 120] on span "show sentence" at bounding box center [288, 117] width 13 height 13
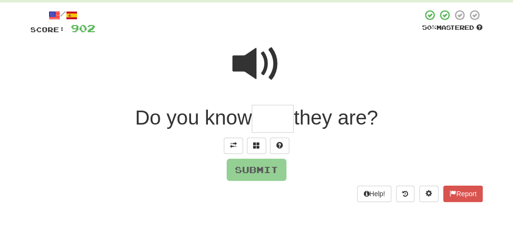
click at [272, 118] on input "text" at bounding box center [273, 119] width 42 height 28
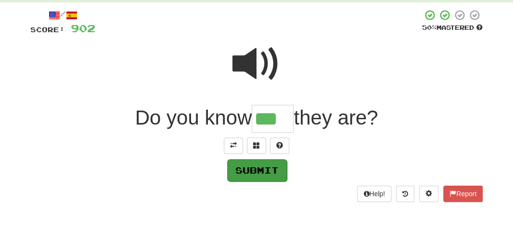
type input "***"
click at [261, 173] on button "Submit" at bounding box center [257, 170] width 60 height 22
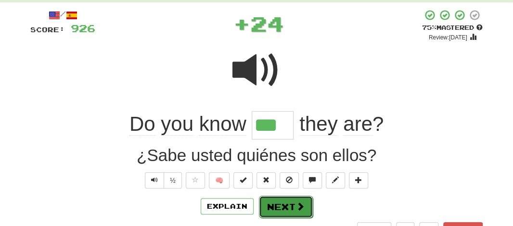
click at [267, 198] on button "Next" at bounding box center [286, 207] width 54 height 22
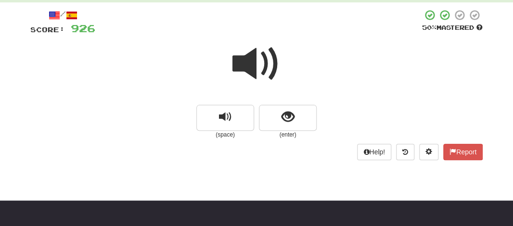
click at [255, 74] on span at bounding box center [256, 64] width 48 height 48
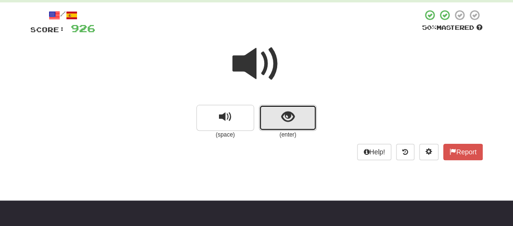
click at [268, 114] on button "show sentence" at bounding box center [288, 118] width 58 height 26
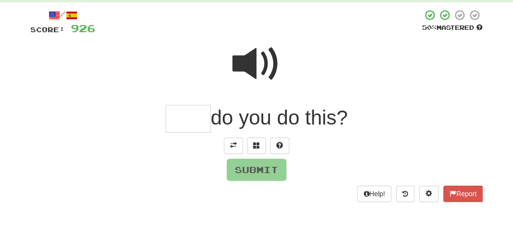
click at [185, 122] on input "text" at bounding box center [188, 119] width 45 height 28
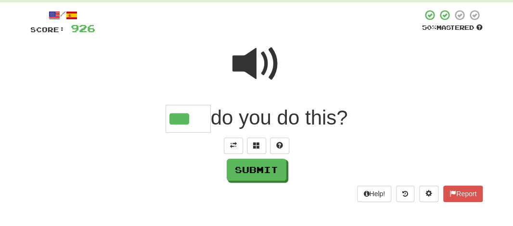
type input "***"
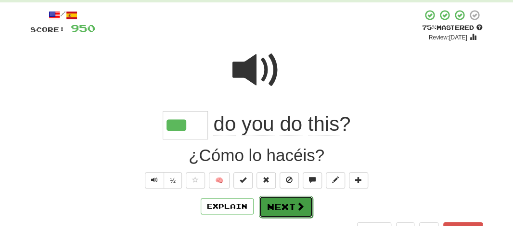
click at [278, 204] on button "Next" at bounding box center [286, 207] width 54 height 22
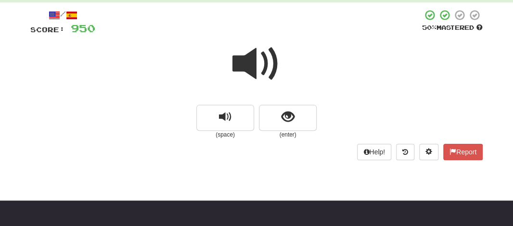
click at [252, 74] on span at bounding box center [256, 64] width 48 height 48
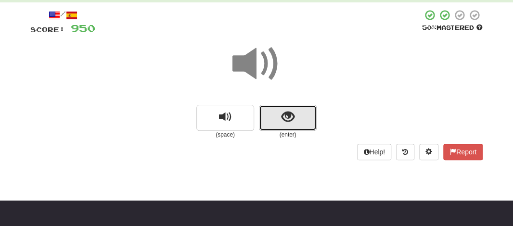
click at [267, 116] on button "show sentence" at bounding box center [288, 118] width 58 height 26
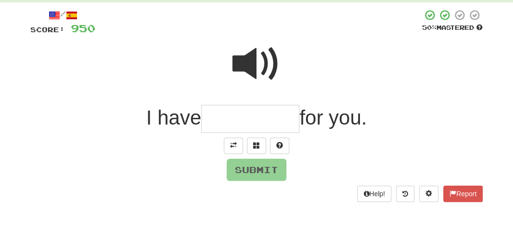
click at [240, 126] on input "text" at bounding box center [250, 119] width 98 height 28
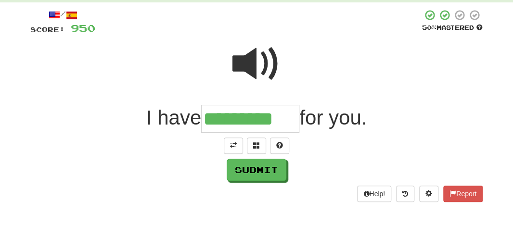
type input "*********"
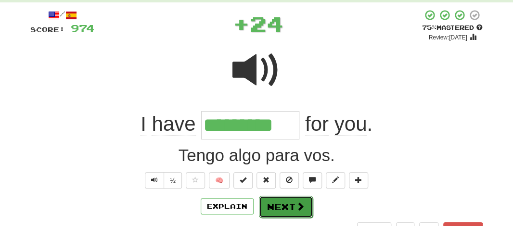
click at [283, 209] on button "Next" at bounding box center [286, 207] width 54 height 22
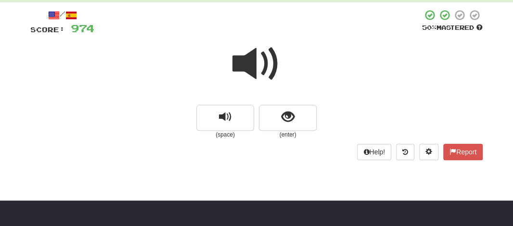
click at [250, 65] on span at bounding box center [256, 64] width 48 height 48
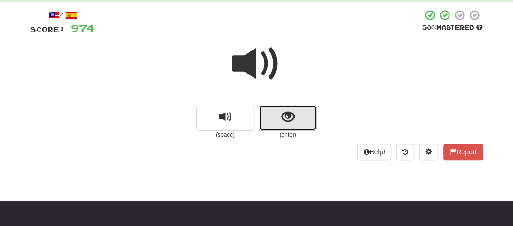
click at [269, 114] on button "show sentence" at bounding box center [288, 118] width 58 height 26
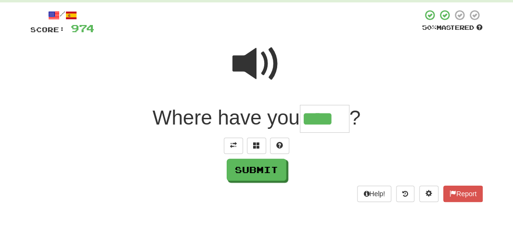
type input "****"
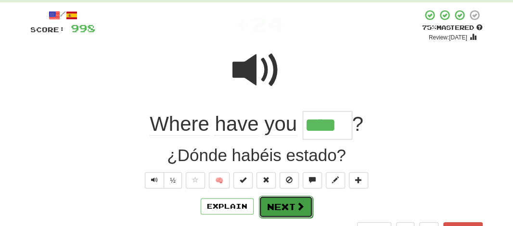
click at [272, 206] on button "Next" at bounding box center [286, 207] width 54 height 22
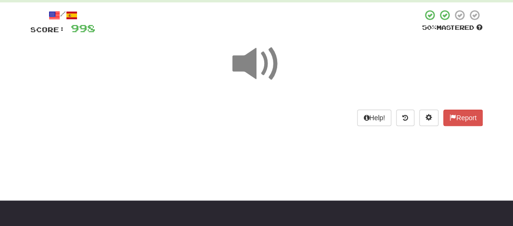
click at [249, 62] on span at bounding box center [256, 64] width 48 height 48
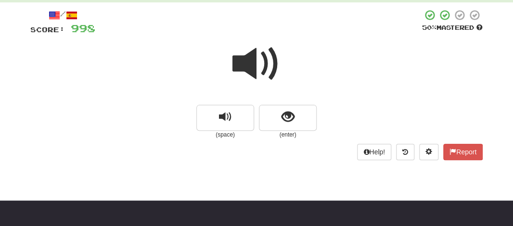
click at [249, 62] on span at bounding box center [256, 64] width 48 height 48
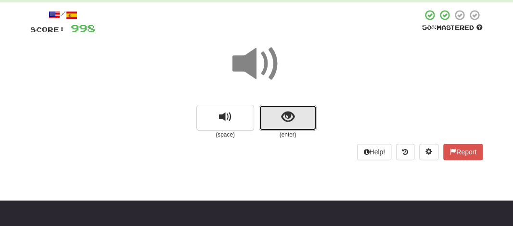
click at [272, 112] on button "show sentence" at bounding box center [288, 118] width 58 height 26
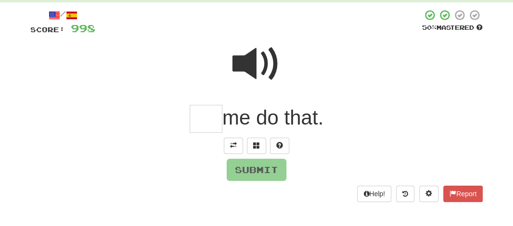
click at [204, 116] on input "text" at bounding box center [206, 119] width 33 height 28
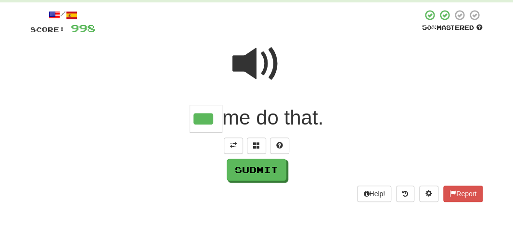
type input "***"
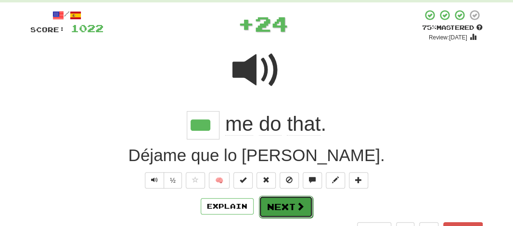
click at [273, 206] on button "Next" at bounding box center [286, 207] width 54 height 22
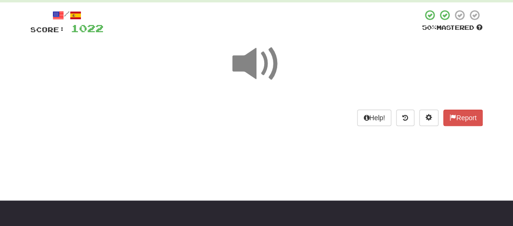
click at [248, 62] on span at bounding box center [256, 64] width 48 height 48
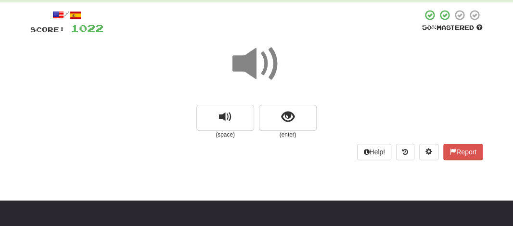
click at [248, 62] on span at bounding box center [256, 64] width 48 height 48
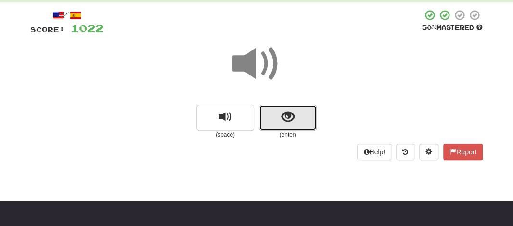
click at [280, 120] on button "show sentence" at bounding box center [288, 118] width 58 height 26
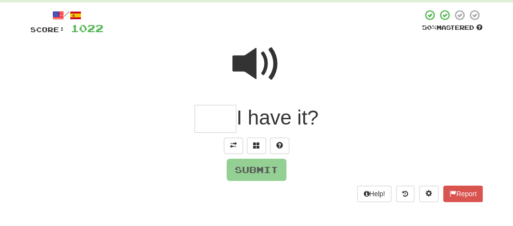
click at [218, 120] on input "text" at bounding box center [215, 119] width 42 height 28
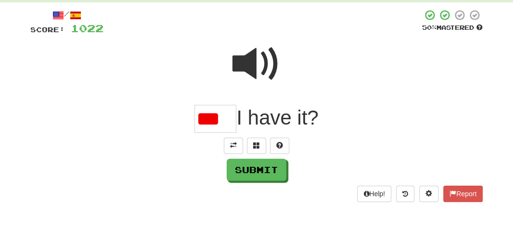
scroll to position [0, 0]
type input "***"
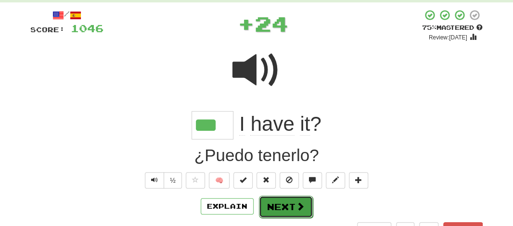
click at [282, 214] on button "Next" at bounding box center [286, 207] width 54 height 22
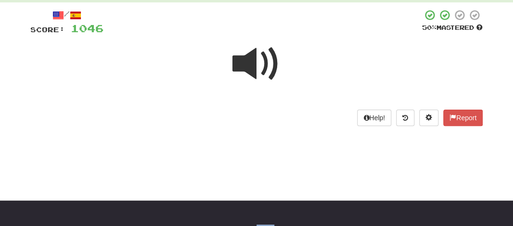
drag, startPoint x: 282, startPoint y: 214, endPoint x: 248, endPoint y: 71, distance: 146.5
click at [248, 71] on span at bounding box center [256, 64] width 48 height 48
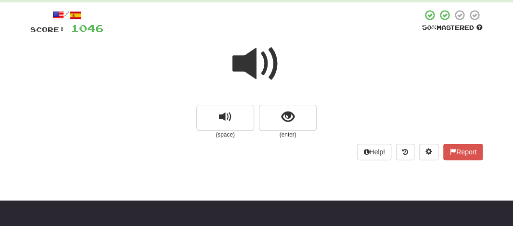
click at [248, 71] on span at bounding box center [256, 64] width 48 height 48
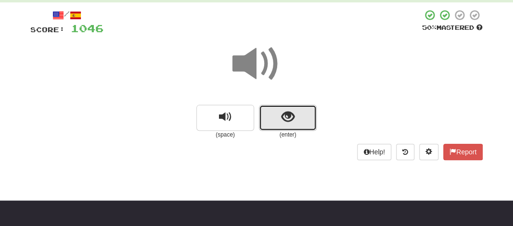
click at [277, 116] on button "show sentence" at bounding box center [288, 118] width 58 height 26
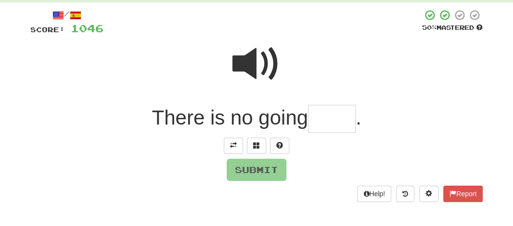
click at [327, 124] on input "text" at bounding box center [332, 119] width 48 height 28
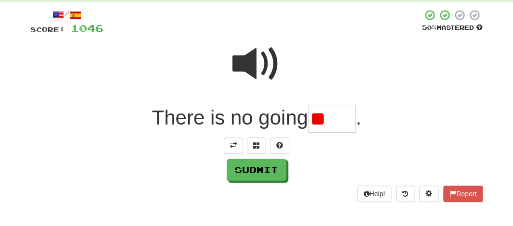
type input "*"
type input "****"
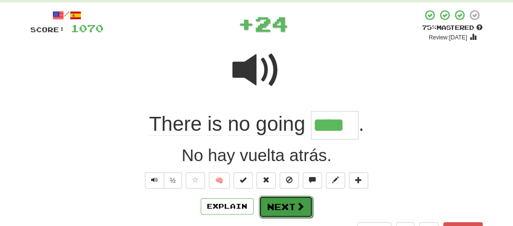
click at [280, 206] on button "Next" at bounding box center [286, 207] width 54 height 22
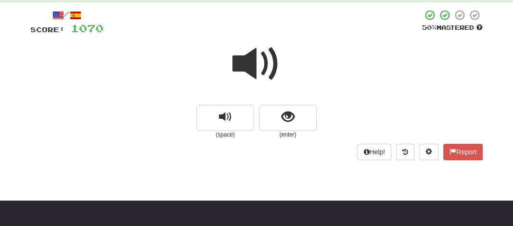
click at [258, 72] on span at bounding box center [256, 64] width 48 height 48
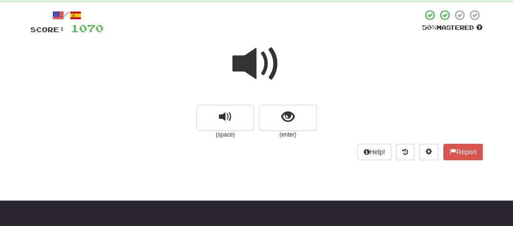
click at [258, 72] on span at bounding box center [256, 64] width 48 height 48
click at [254, 70] on span at bounding box center [256, 64] width 48 height 48
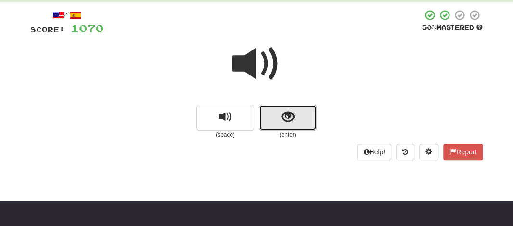
click at [278, 122] on button "show sentence" at bounding box center [288, 118] width 58 height 26
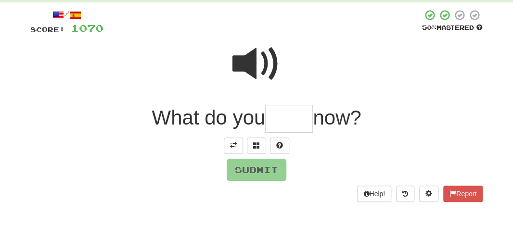
click at [281, 124] on input "text" at bounding box center [289, 119] width 48 height 28
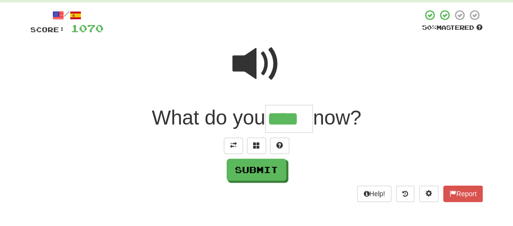
type input "****"
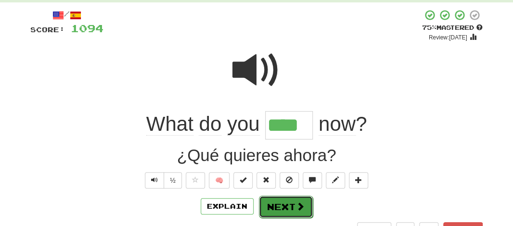
click at [277, 201] on button "Next" at bounding box center [286, 207] width 54 height 22
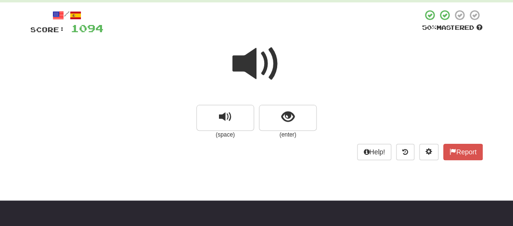
click at [255, 69] on span at bounding box center [256, 64] width 48 height 48
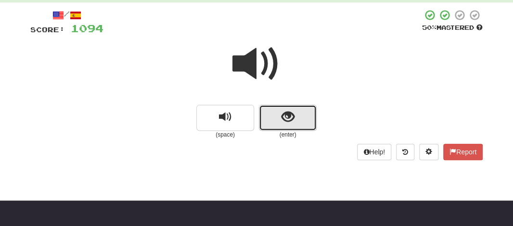
click at [278, 110] on button "show sentence" at bounding box center [288, 118] width 58 height 26
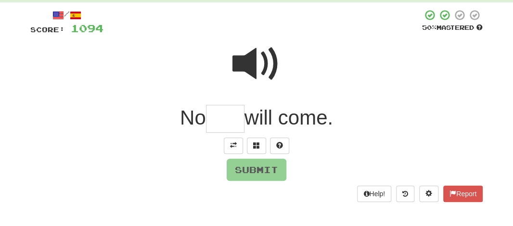
click at [259, 70] on span at bounding box center [256, 64] width 48 height 48
click at [223, 115] on input "text" at bounding box center [225, 119] width 39 height 28
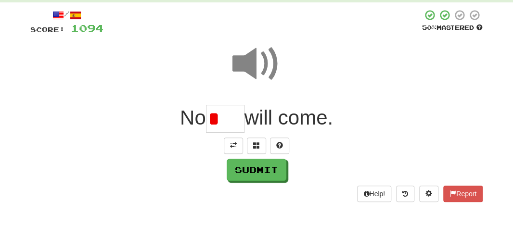
type input "*"
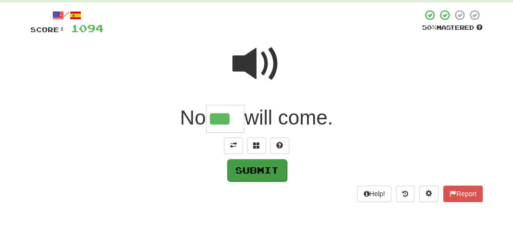
type input "***"
click at [255, 166] on button "Submit" at bounding box center [257, 170] width 60 height 22
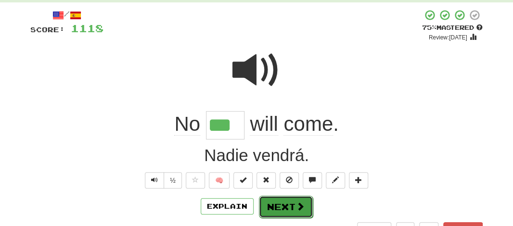
click at [277, 214] on button "Next" at bounding box center [286, 207] width 54 height 22
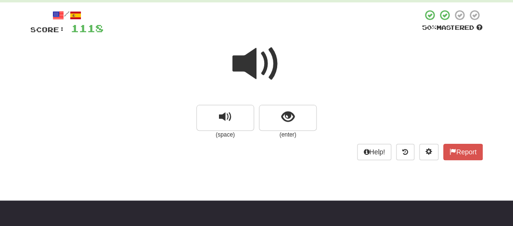
click at [249, 77] on span at bounding box center [256, 64] width 48 height 48
click at [250, 75] on span at bounding box center [256, 64] width 48 height 48
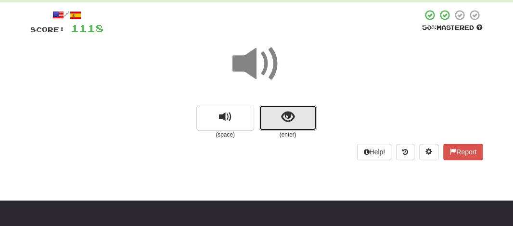
click at [276, 116] on button "show sentence" at bounding box center [288, 118] width 58 height 26
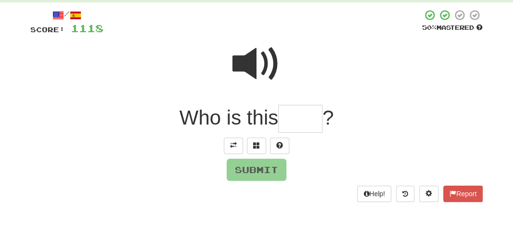
click at [298, 125] on input "text" at bounding box center [300, 119] width 44 height 28
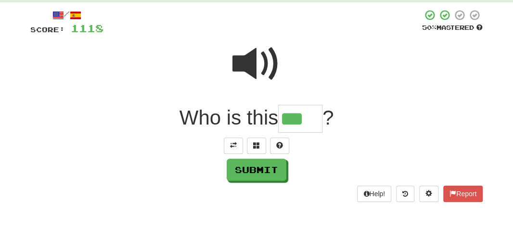
type input "***"
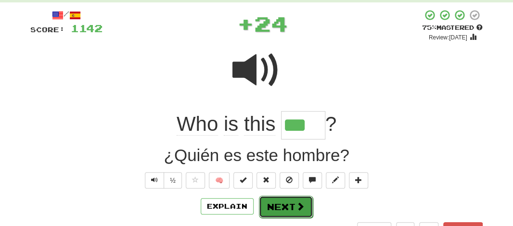
click at [273, 206] on button "Next" at bounding box center [286, 207] width 54 height 22
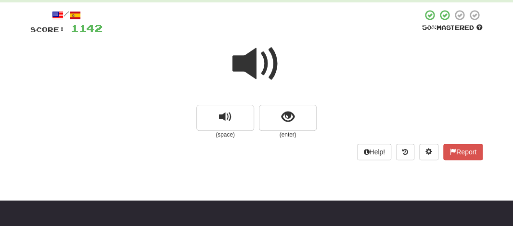
click at [246, 63] on span at bounding box center [256, 64] width 48 height 48
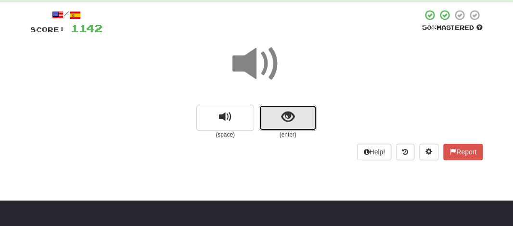
click at [281, 126] on button "show sentence" at bounding box center [288, 118] width 58 height 26
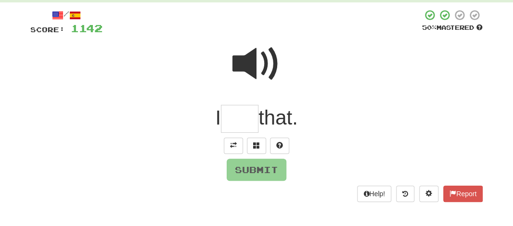
click at [235, 108] on input "text" at bounding box center [240, 119] width 38 height 28
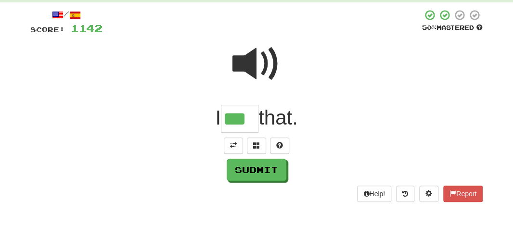
type input "***"
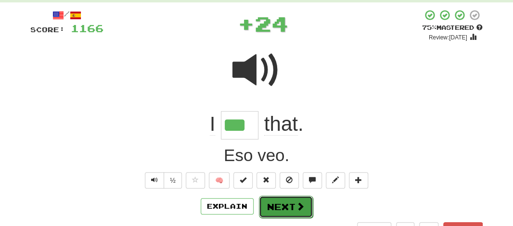
click at [278, 202] on button "Next" at bounding box center [286, 207] width 54 height 22
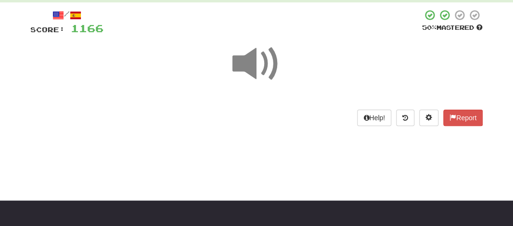
click at [237, 62] on span at bounding box center [256, 64] width 48 height 48
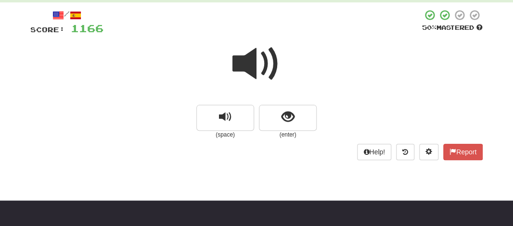
click at [237, 62] on span at bounding box center [256, 64] width 48 height 48
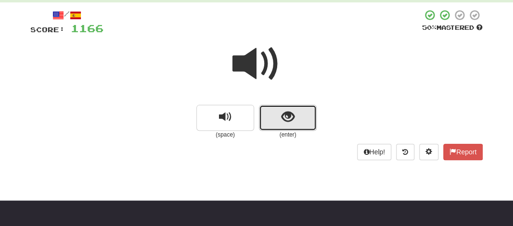
click at [284, 118] on span "show sentence" at bounding box center [288, 117] width 13 height 13
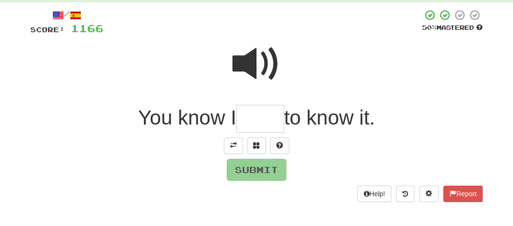
click at [262, 125] on input "text" at bounding box center [260, 119] width 48 height 28
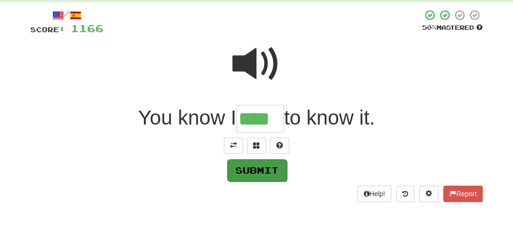
type input "****"
click at [267, 168] on button "Submit" at bounding box center [257, 170] width 60 height 22
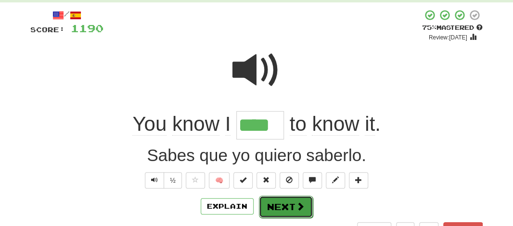
click at [277, 208] on button "Next" at bounding box center [286, 207] width 54 height 22
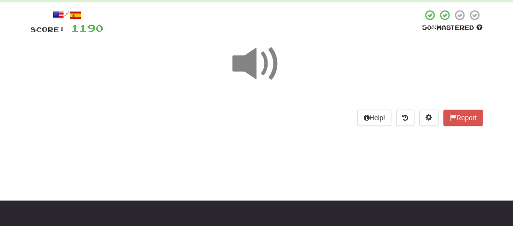
click at [266, 79] on span at bounding box center [256, 64] width 48 height 48
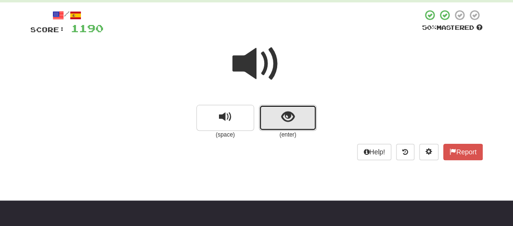
click at [282, 117] on span "show sentence" at bounding box center [288, 117] width 13 height 13
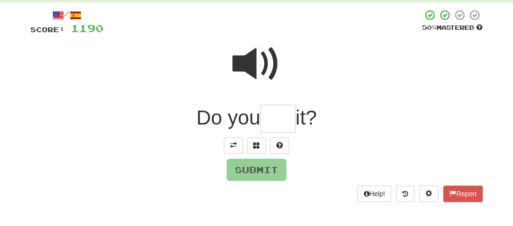
click at [281, 122] on input "text" at bounding box center [277, 119] width 35 height 28
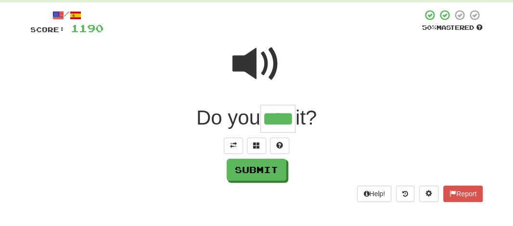
type input "****"
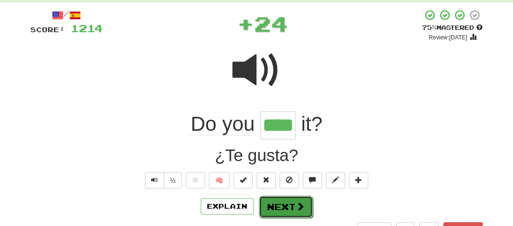
click at [269, 199] on button "Next" at bounding box center [286, 207] width 54 height 22
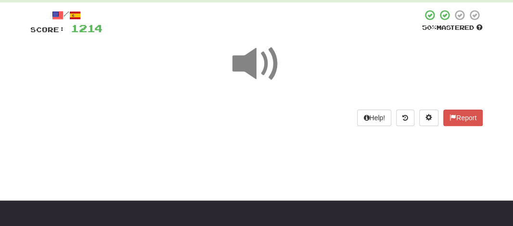
click at [252, 65] on span at bounding box center [256, 64] width 48 height 48
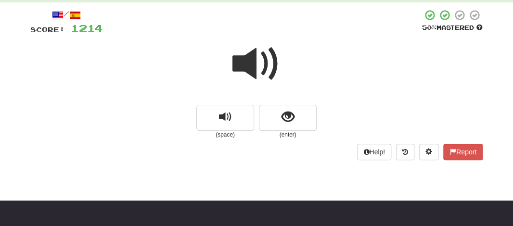
click at [252, 65] on span at bounding box center [256, 64] width 48 height 48
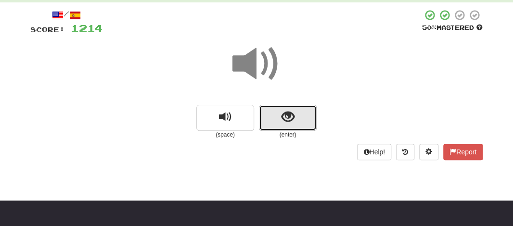
click at [284, 122] on span "show sentence" at bounding box center [288, 117] width 13 height 13
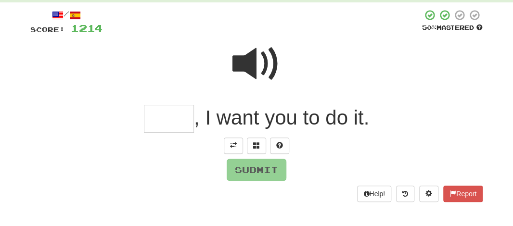
click at [148, 110] on input "text" at bounding box center [169, 119] width 50 height 28
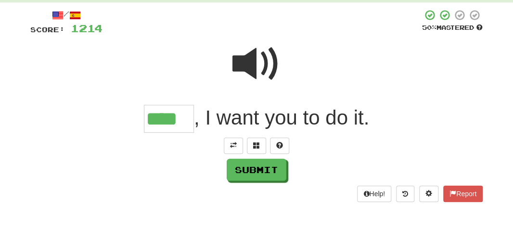
type input "****"
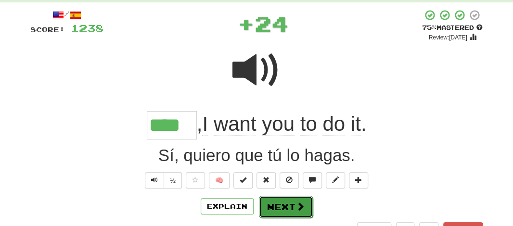
click at [280, 202] on button "Next" at bounding box center [286, 207] width 54 height 22
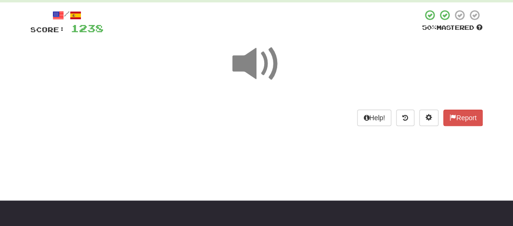
click at [250, 60] on span at bounding box center [256, 64] width 48 height 48
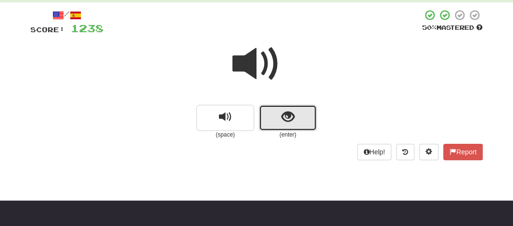
click at [282, 113] on span "show sentence" at bounding box center [288, 117] width 13 height 13
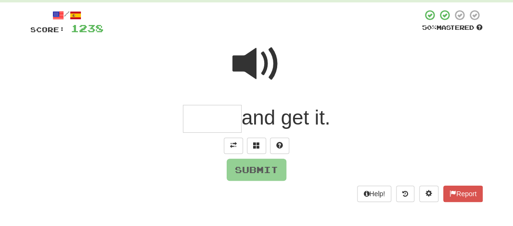
click at [207, 121] on input "text" at bounding box center [212, 119] width 59 height 28
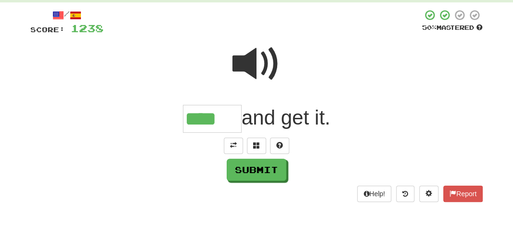
type input "****"
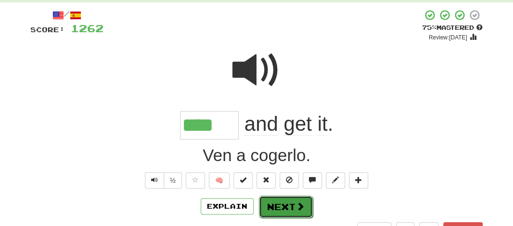
click at [266, 205] on button "Next" at bounding box center [286, 207] width 54 height 22
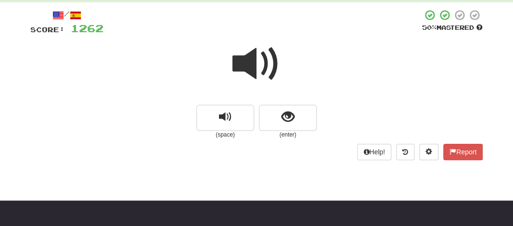
click at [252, 57] on span at bounding box center [256, 64] width 48 height 48
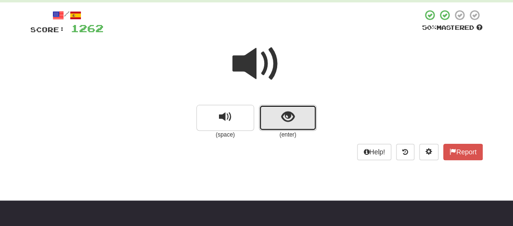
click at [275, 116] on button "show sentence" at bounding box center [288, 118] width 58 height 26
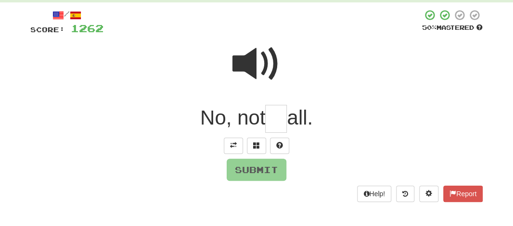
click at [281, 122] on input "text" at bounding box center [276, 119] width 22 height 28
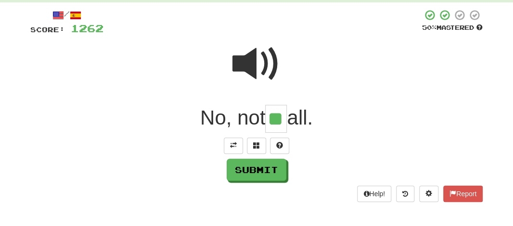
type input "**"
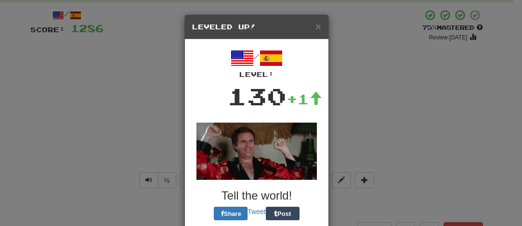
click at [317, 24] on div "× Leveled Up!" at bounding box center [256, 27] width 143 height 25
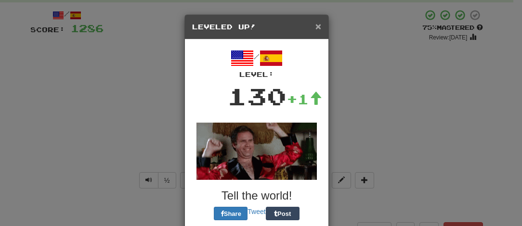
click at [315, 26] on span "×" at bounding box center [318, 26] width 6 height 11
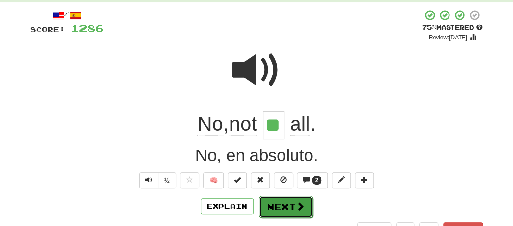
click at [277, 210] on button "Next" at bounding box center [286, 207] width 54 height 22
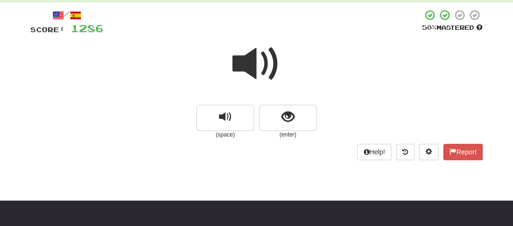
click at [249, 70] on span at bounding box center [256, 64] width 48 height 48
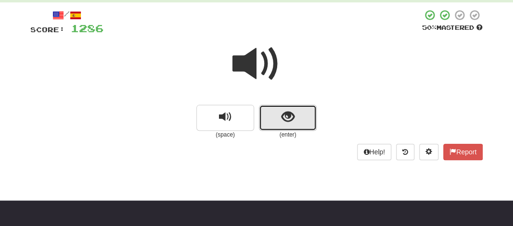
click at [286, 127] on button "show sentence" at bounding box center [288, 118] width 58 height 26
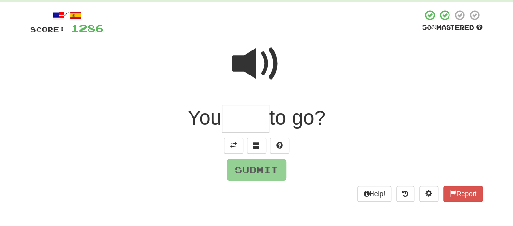
click at [253, 123] on input "text" at bounding box center [246, 119] width 48 height 28
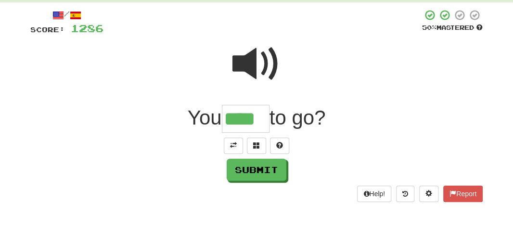
type input "****"
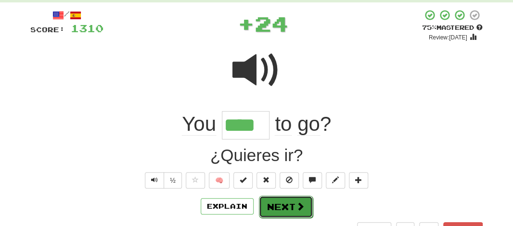
click at [282, 198] on button "Next" at bounding box center [286, 207] width 54 height 22
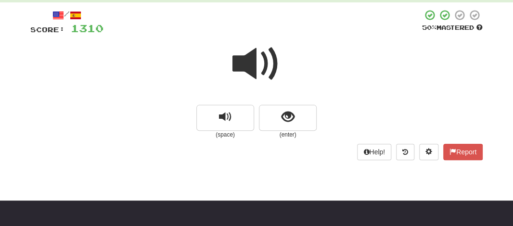
click at [248, 71] on span at bounding box center [256, 64] width 48 height 48
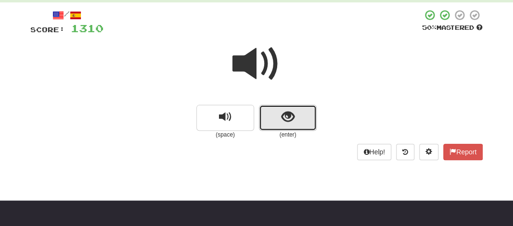
click at [271, 117] on button "show sentence" at bounding box center [288, 118] width 58 height 26
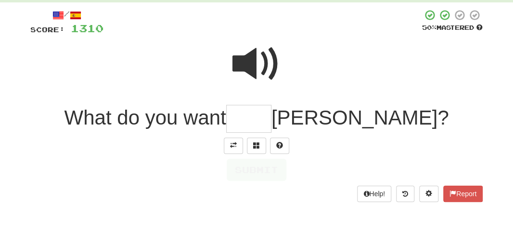
click at [226, 117] on span "What do you want" at bounding box center [145, 117] width 162 height 23
drag, startPoint x: 271, startPoint y: 117, endPoint x: 312, endPoint y: 126, distance: 42.3
click at [271, 126] on input "text" at bounding box center [248, 119] width 45 height 28
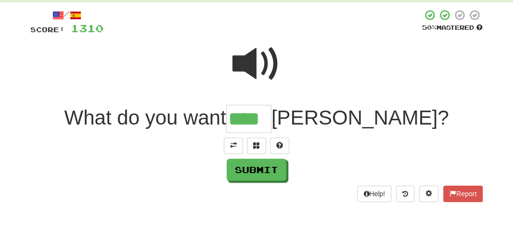
type input "****"
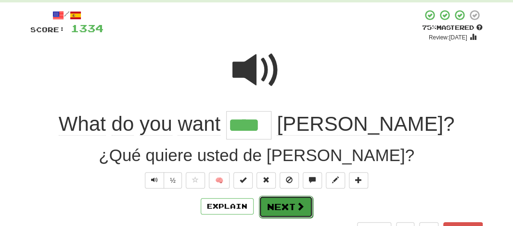
click at [279, 206] on button "Next" at bounding box center [286, 207] width 54 height 22
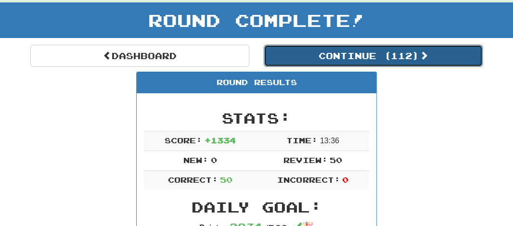
click at [352, 62] on button "Continue ( 112 )" at bounding box center [373, 56] width 219 height 22
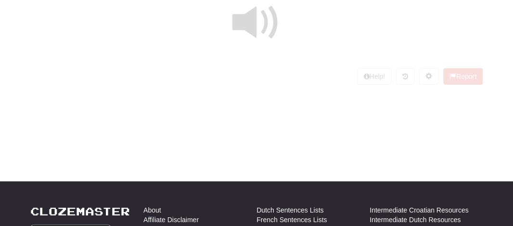
scroll to position [50, 0]
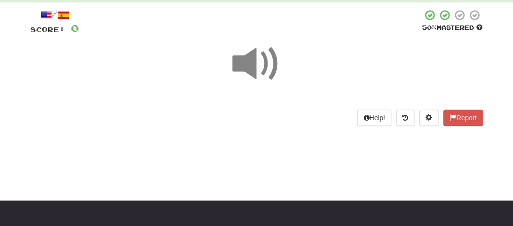
click at [253, 54] on span at bounding box center [256, 64] width 48 height 48
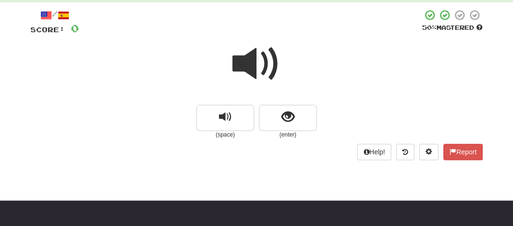
click at [253, 54] on span at bounding box center [256, 64] width 48 height 48
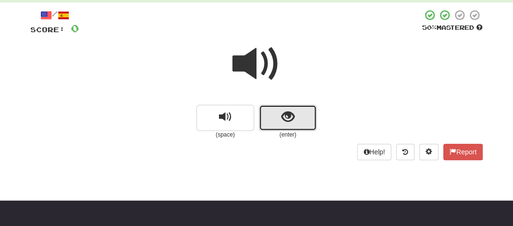
click at [267, 116] on button "show sentence" at bounding box center [288, 118] width 58 height 26
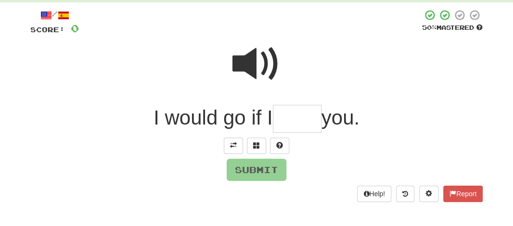
click at [291, 132] on input "text" at bounding box center [297, 119] width 49 height 28
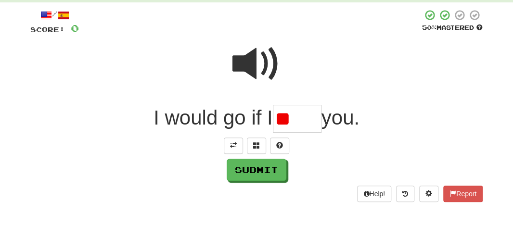
type input "*"
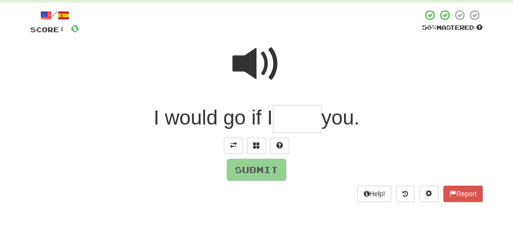
click at [264, 66] on span at bounding box center [256, 64] width 48 height 48
click at [284, 120] on input "text" at bounding box center [297, 119] width 49 height 28
click at [275, 146] on button at bounding box center [279, 146] width 19 height 16
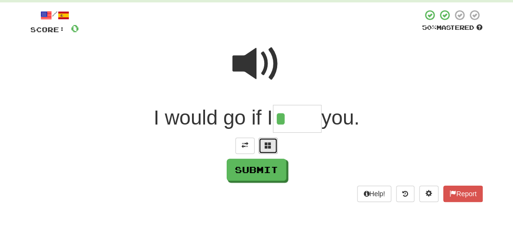
click at [271, 147] on span at bounding box center [268, 145] width 7 height 7
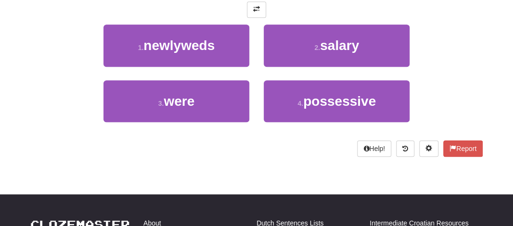
scroll to position [194, 0]
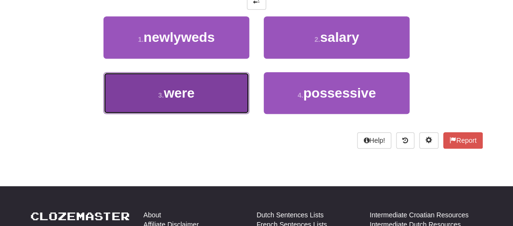
click at [190, 92] on span "were" at bounding box center [179, 93] width 31 height 15
type input "****"
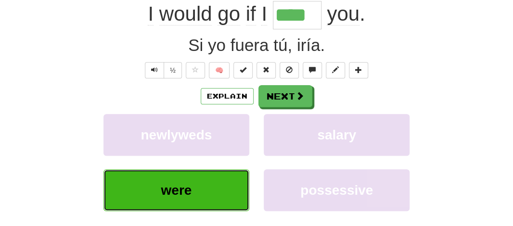
scroll to position [148, 0]
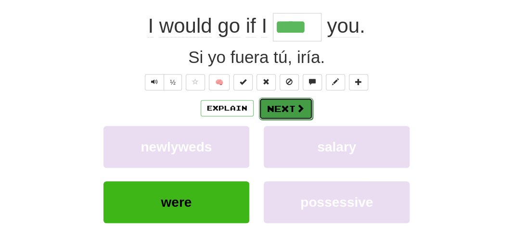
click at [290, 102] on button "Next" at bounding box center [286, 109] width 54 height 22
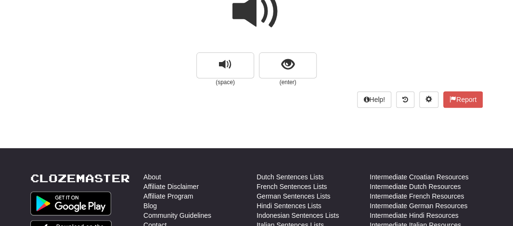
scroll to position [91, 0]
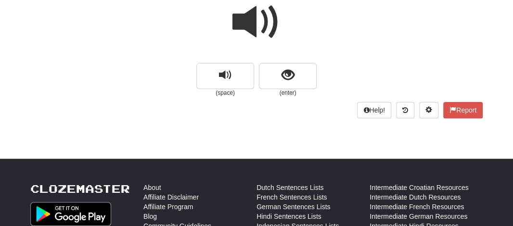
click at [250, 26] on span at bounding box center [256, 22] width 48 height 48
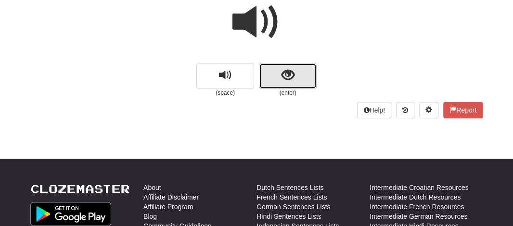
click at [270, 78] on button "show sentence" at bounding box center [288, 76] width 58 height 26
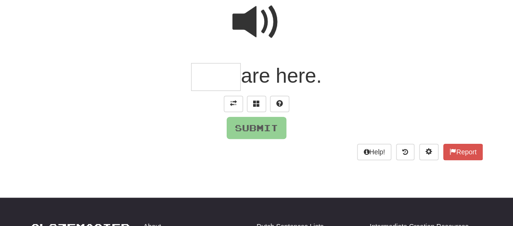
click at [206, 80] on input "text" at bounding box center [216, 77] width 50 height 28
type input "*"
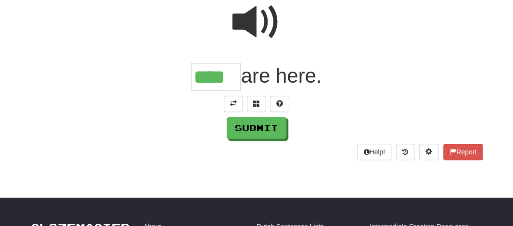
type input "****"
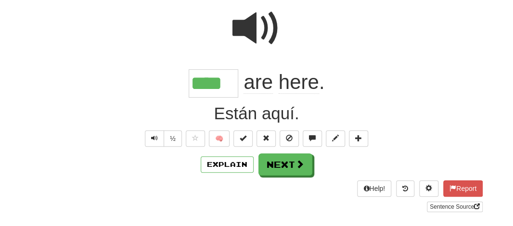
scroll to position [98, 0]
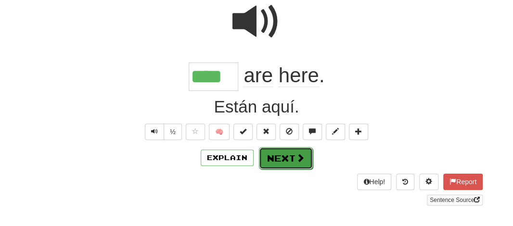
click at [264, 160] on button "Next" at bounding box center [286, 158] width 54 height 22
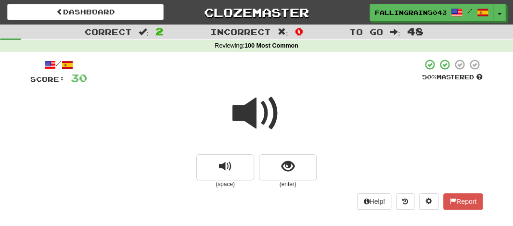
click at [255, 118] on span at bounding box center [256, 114] width 48 height 48
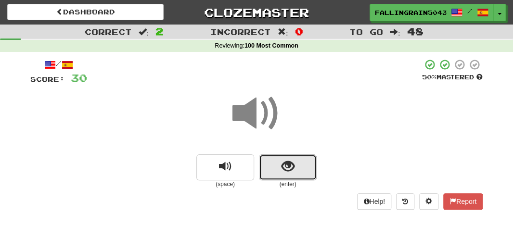
click at [271, 168] on button "show sentence" at bounding box center [288, 168] width 58 height 26
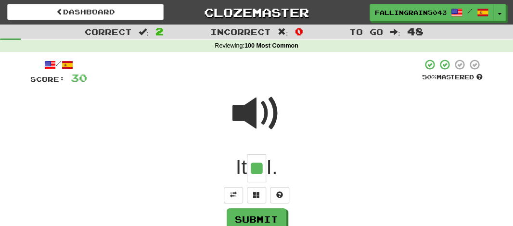
type input "**"
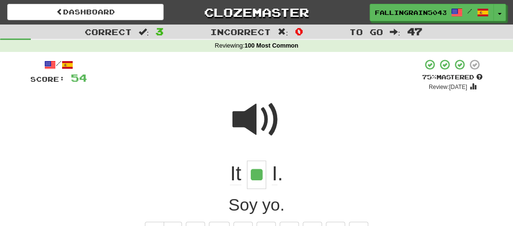
click at [259, 128] on span at bounding box center [256, 120] width 48 height 48
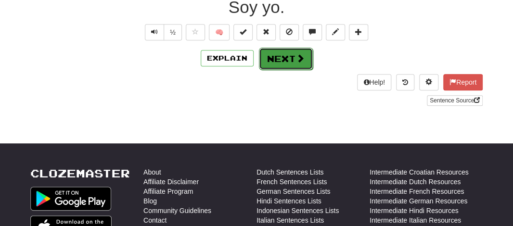
click at [279, 58] on button "Next" at bounding box center [286, 59] width 54 height 22
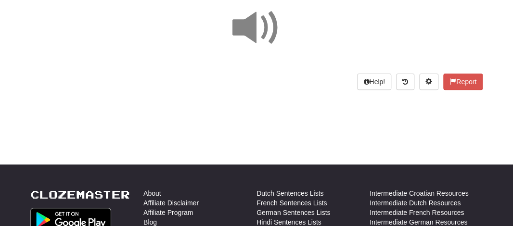
click at [250, 20] on span at bounding box center [256, 28] width 48 height 48
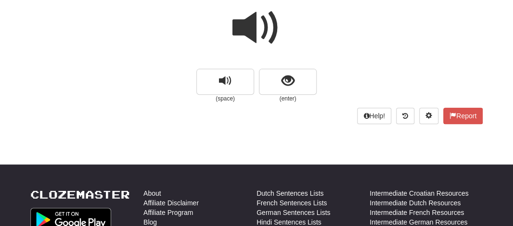
scroll to position [120, 0]
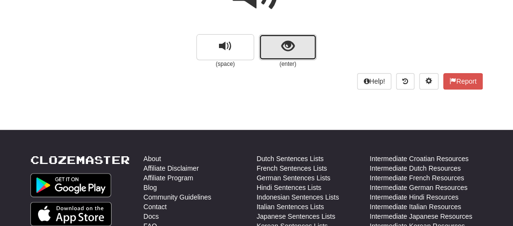
click at [284, 53] on span "show sentence" at bounding box center [288, 46] width 13 height 13
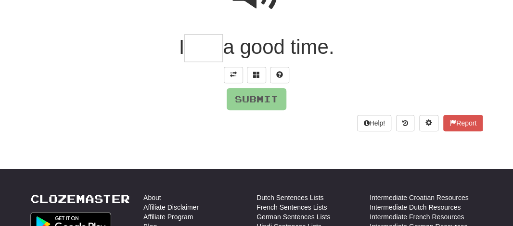
click at [207, 44] on input "text" at bounding box center [203, 48] width 39 height 28
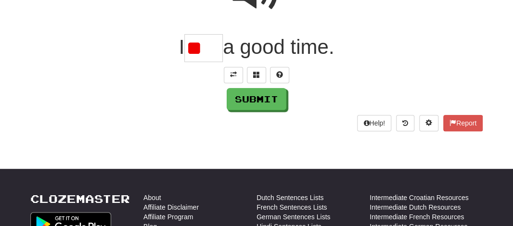
type input "*"
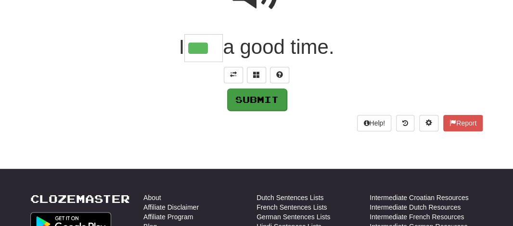
type input "***"
click at [254, 93] on button "Submit" at bounding box center [257, 100] width 60 height 22
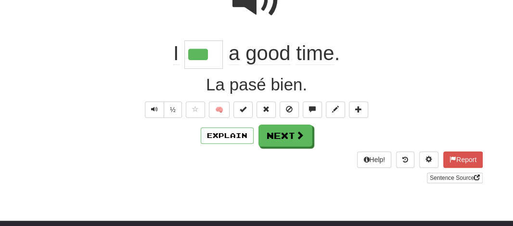
scroll to position [127, 0]
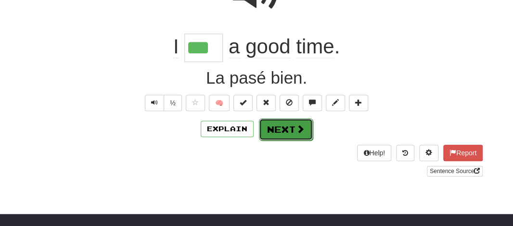
click at [275, 122] on button "Next" at bounding box center [286, 129] width 54 height 22
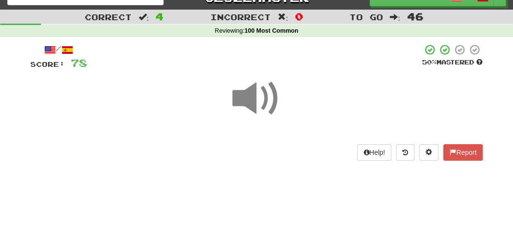
scroll to position [50, 0]
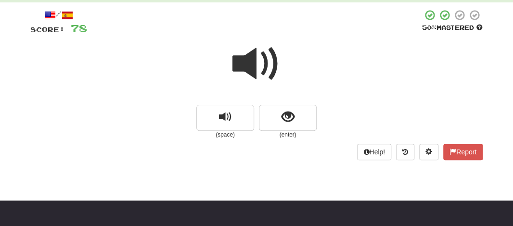
click at [245, 65] on span at bounding box center [256, 64] width 48 height 48
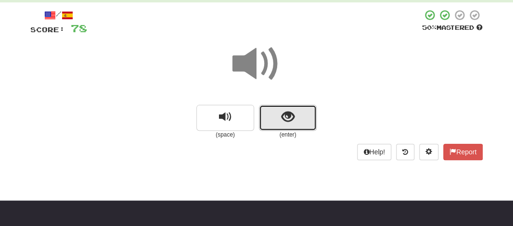
click at [278, 115] on button "show sentence" at bounding box center [288, 118] width 58 height 26
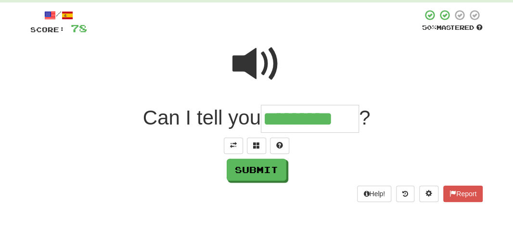
type input "*********"
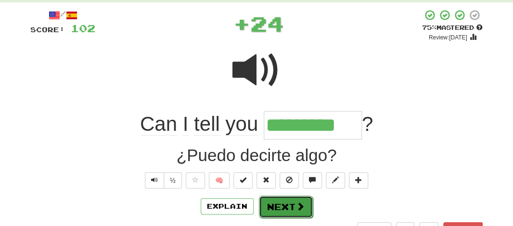
click at [274, 198] on button "Next" at bounding box center [286, 207] width 54 height 22
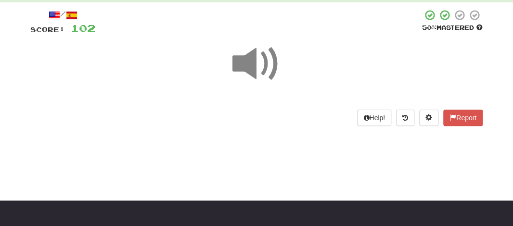
click at [246, 59] on span at bounding box center [256, 64] width 48 height 48
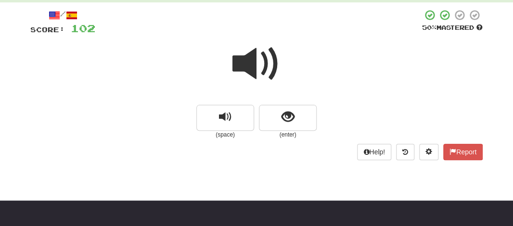
click at [246, 59] on span at bounding box center [256, 64] width 48 height 48
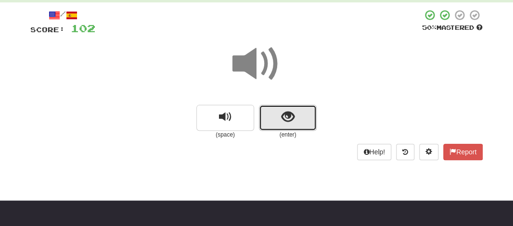
click at [284, 118] on span "show sentence" at bounding box center [288, 117] width 13 height 13
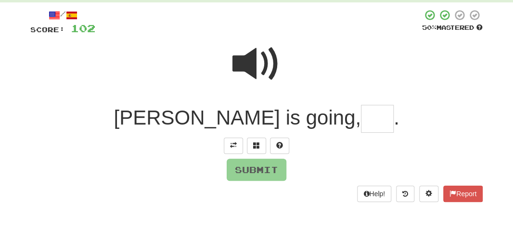
click at [361, 122] on input "text" at bounding box center [377, 119] width 33 height 28
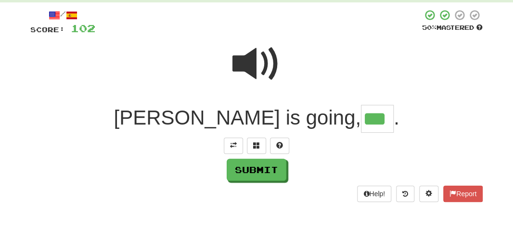
type input "***"
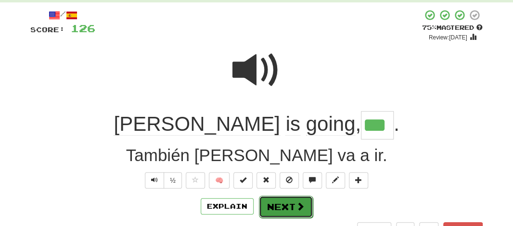
click at [286, 206] on button "Next" at bounding box center [286, 207] width 54 height 22
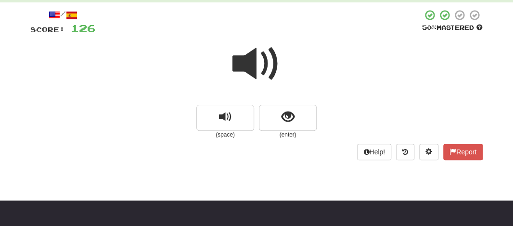
click at [265, 78] on span at bounding box center [256, 64] width 48 height 48
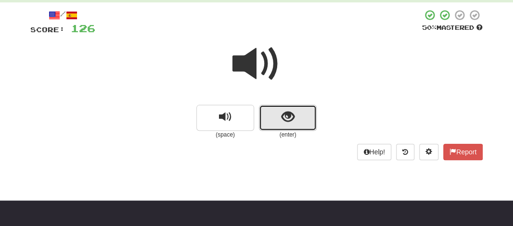
click at [272, 111] on button "show sentence" at bounding box center [288, 118] width 58 height 26
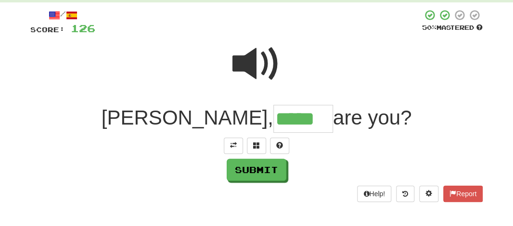
type input "*****"
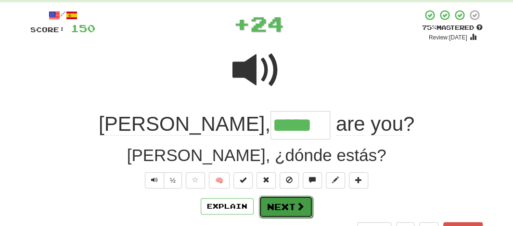
click at [270, 211] on button "Next" at bounding box center [286, 207] width 54 height 22
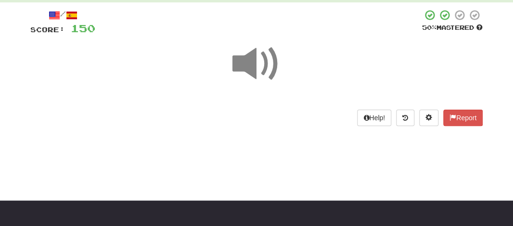
click at [258, 68] on span at bounding box center [256, 64] width 48 height 48
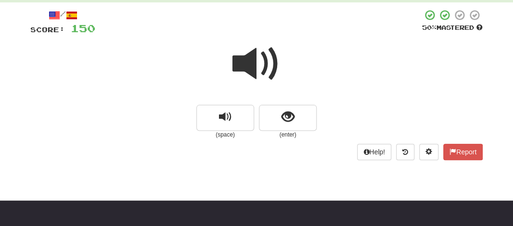
click at [258, 68] on span at bounding box center [256, 64] width 48 height 48
click at [246, 60] on span at bounding box center [256, 64] width 48 height 48
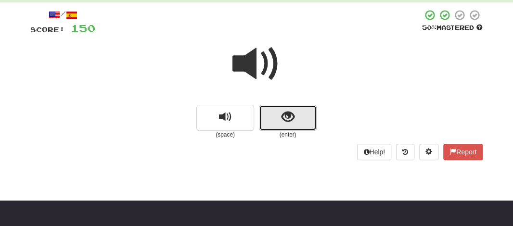
click at [278, 119] on button "show sentence" at bounding box center [288, 118] width 58 height 26
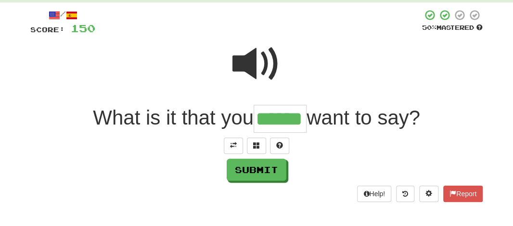
type input "******"
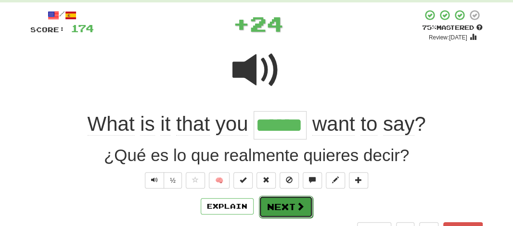
click at [271, 199] on button "Next" at bounding box center [286, 207] width 54 height 22
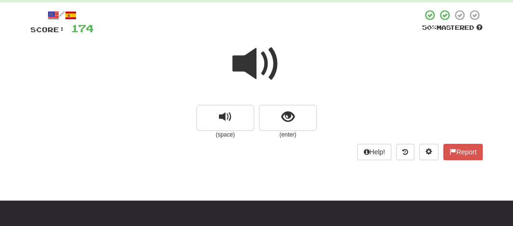
click at [244, 62] on span at bounding box center [256, 64] width 48 height 48
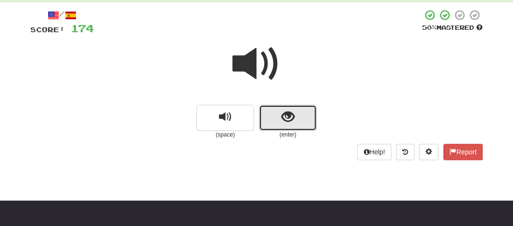
click at [271, 113] on button "show sentence" at bounding box center [288, 118] width 58 height 26
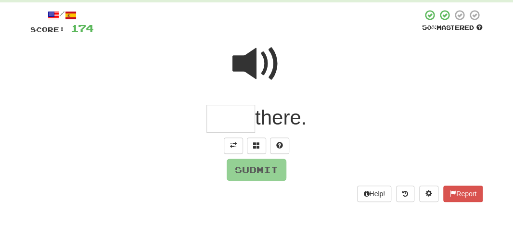
click at [236, 117] on input "text" at bounding box center [230, 119] width 49 height 28
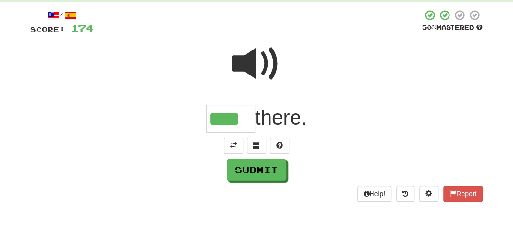
type input "****"
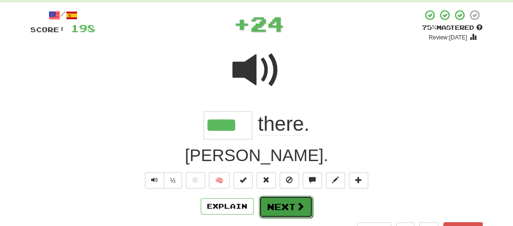
click at [275, 201] on button "Next" at bounding box center [286, 207] width 54 height 22
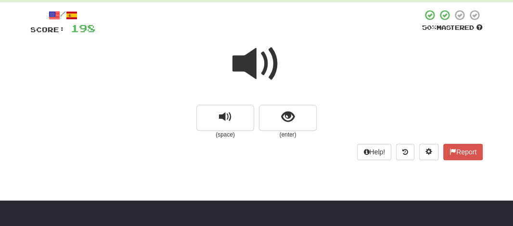
click at [244, 57] on span at bounding box center [256, 64] width 48 height 48
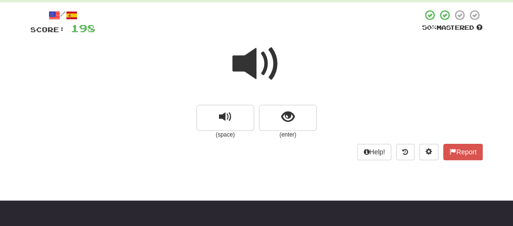
click at [244, 57] on span at bounding box center [256, 64] width 48 height 48
click at [245, 57] on span at bounding box center [256, 64] width 48 height 48
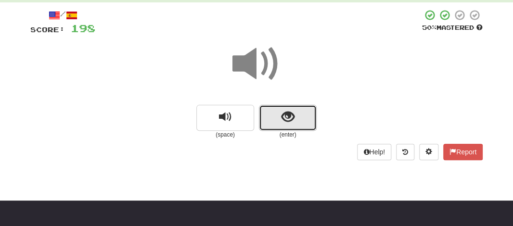
click at [268, 116] on button "show sentence" at bounding box center [288, 118] width 58 height 26
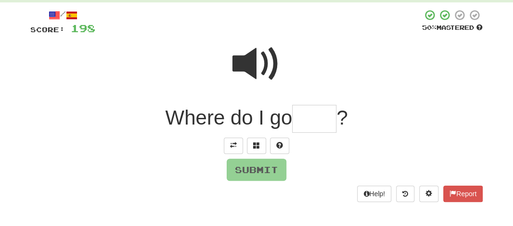
drag, startPoint x: 268, startPoint y: 116, endPoint x: 313, endPoint y: 120, distance: 45.4
click at [313, 120] on div "Where do I go ?" at bounding box center [256, 119] width 452 height 28
click at [313, 120] on input "text" at bounding box center [314, 119] width 44 height 28
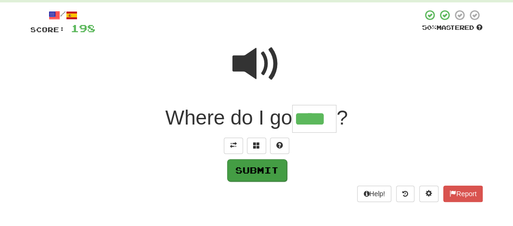
type input "****"
click at [245, 171] on button "Submit" at bounding box center [257, 170] width 60 height 22
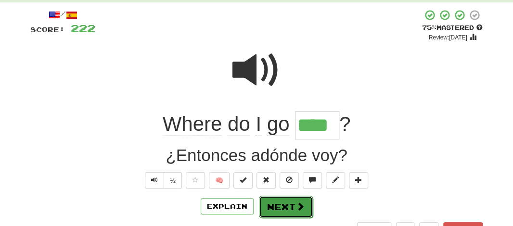
click at [274, 206] on button "Next" at bounding box center [286, 207] width 54 height 22
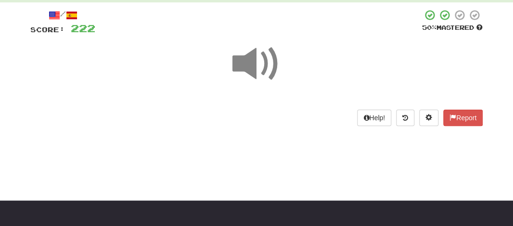
scroll to position [60, 0]
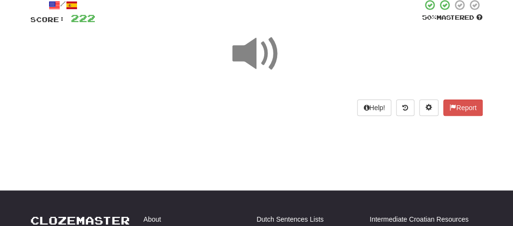
click at [250, 45] on span at bounding box center [256, 54] width 48 height 48
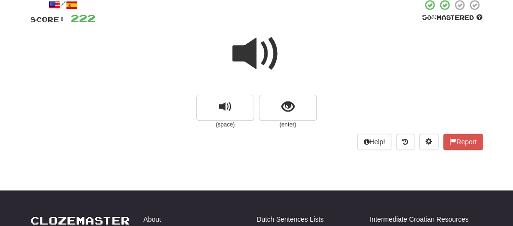
click at [250, 45] on span at bounding box center [256, 54] width 48 height 48
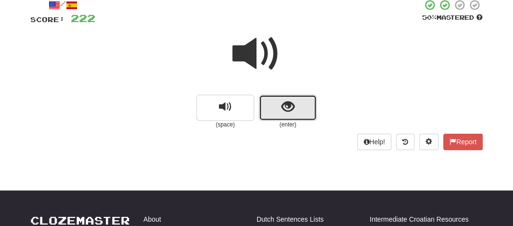
click at [270, 95] on button "show sentence" at bounding box center [288, 108] width 58 height 26
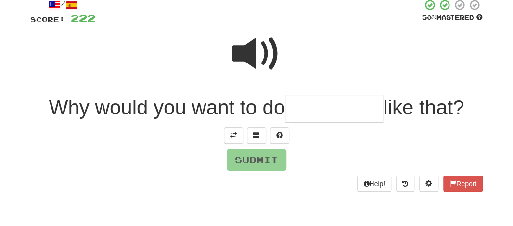
click at [292, 109] on input "text" at bounding box center [334, 109] width 98 height 28
click at [250, 54] on span at bounding box center [256, 54] width 48 height 48
click at [300, 110] on input "text" at bounding box center [334, 109] width 98 height 28
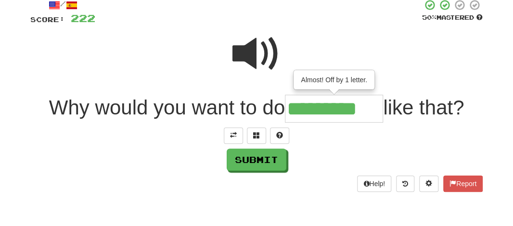
type input "*********"
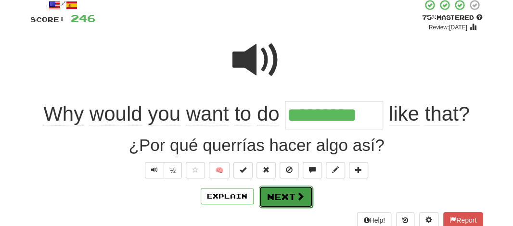
click at [269, 193] on button "Next" at bounding box center [286, 197] width 54 height 22
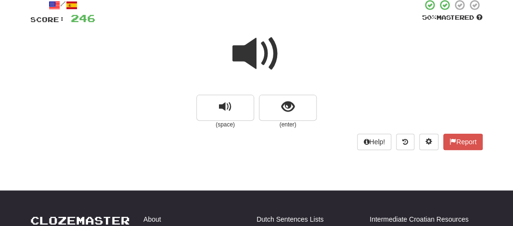
click at [249, 45] on span at bounding box center [256, 54] width 48 height 48
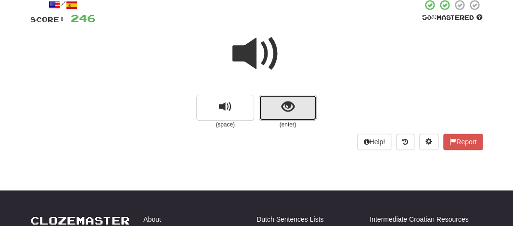
click at [267, 111] on button "show sentence" at bounding box center [288, 108] width 58 height 26
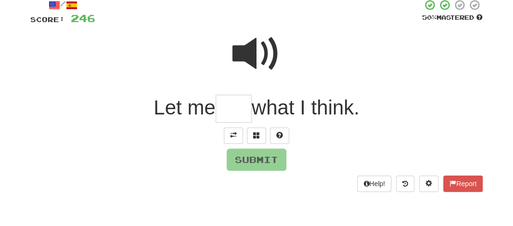
click at [232, 113] on input "text" at bounding box center [234, 109] width 36 height 28
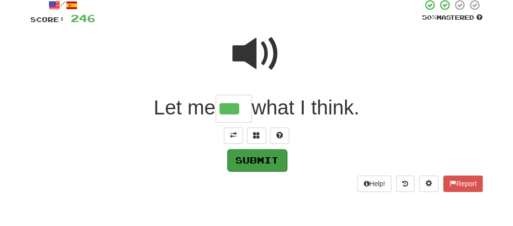
type input "***"
click at [246, 158] on button "Submit" at bounding box center [257, 160] width 60 height 22
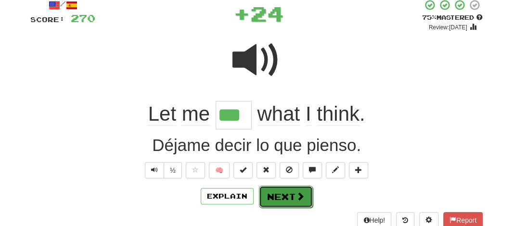
click at [288, 200] on button "Next" at bounding box center [286, 197] width 54 height 22
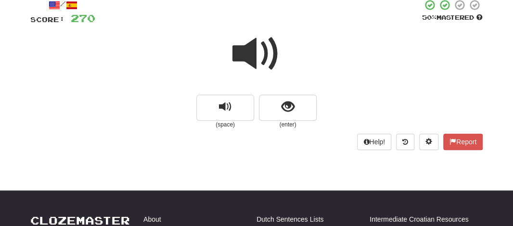
click at [254, 55] on span at bounding box center [256, 54] width 48 height 48
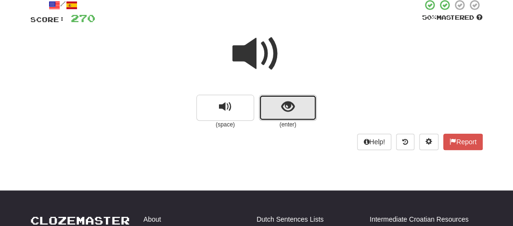
click at [282, 105] on span "show sentence" at bounding box center [288, 107] width 13 height 13
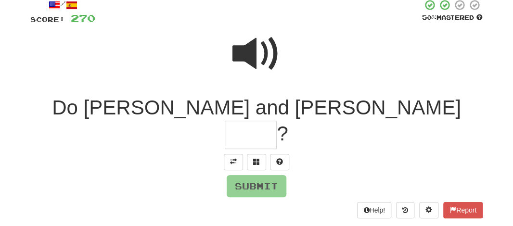
click at [277, 121] on input "text" at bounding box center [251, 135] width 52 height 28
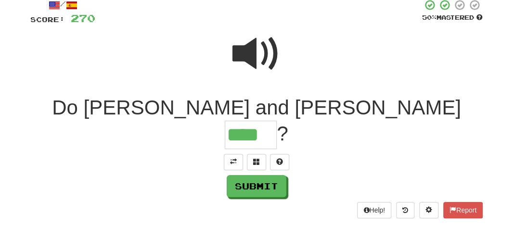
type input "****"
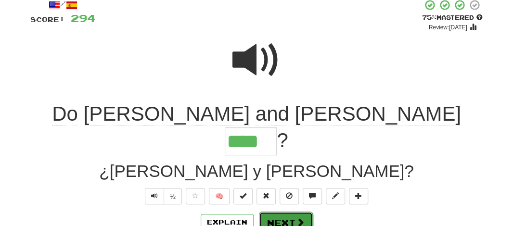
click at [275, 212] on button "Next" at bounding box center [286, 223] width 54 height 22
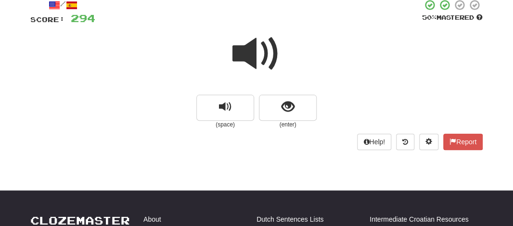
click at [254, 49] on span at bounding box center [256, 54] width 48 height 48
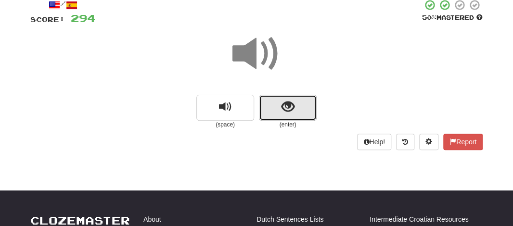
click at [274, 104] on button "show sentence" at bounding box center [288, 108] width 58 height 26
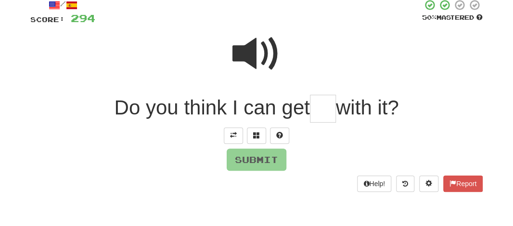
click at [260, 48] on span at bounding box center [256, 54] width 48 height 48
click at [327, 115] on input "text" at bounding box center [323, 109] width 26 height 28
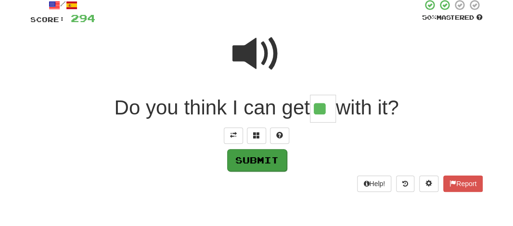
type input "**"
click at [258, 150] on button "Submit" at bounding box center [257, 160] width 60 height 22
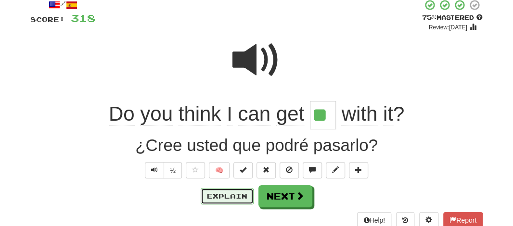
click at [227, 198] on button "Explain" at bounding box center [227, 196] width 53 height 16
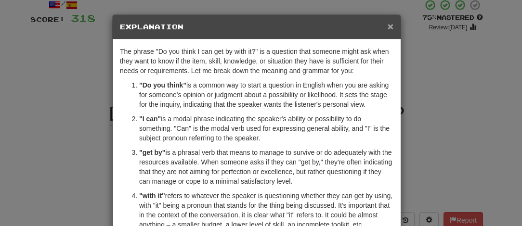
click at [387, 28] on span "×" at bounding box center [390, 26] width 6 height 11
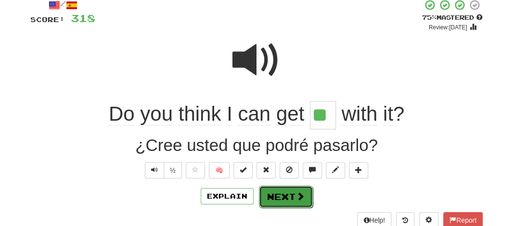
click at [274, 200] on button "Next" at bounding box center [286, 197] width 54 height 22
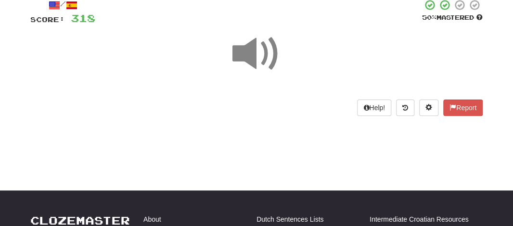
click at [242, 49] on span at bounding box center [256, 54] width 48 height 48
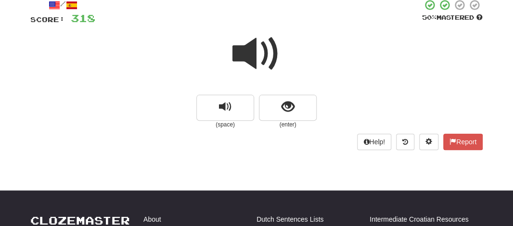
click at [242, 49] on span at bounding box center [256, 54] width 48 height 48
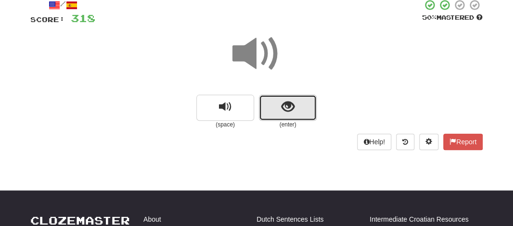
click at [295, 118] on button "show sentence" at bounding box center [288, 108] width 58 height 26
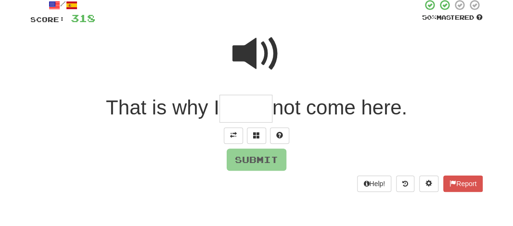
click at [242, 106] on input "text" at bounding box center [245, 109] width 53 height 28
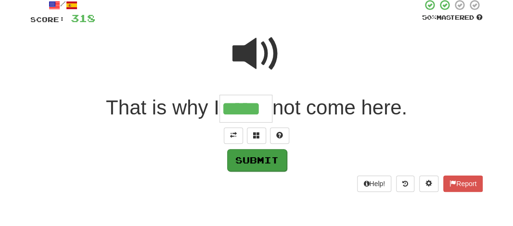
type input "*****"
click at [258, 162] on button "Submit" at bounding box center [257, 160] width 60 height 22
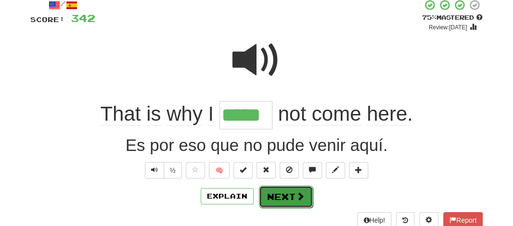
click at [272, 196] on button "Next" at bounding box center [286, 197] width 54 height 22
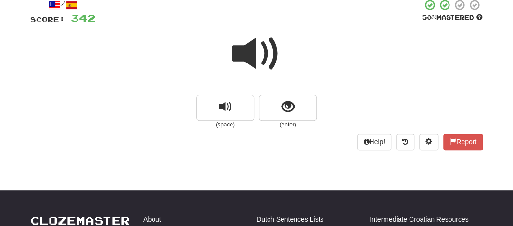
click at [253, 63] on span at bounding box center [256, 54] width 48 height 48
click at [271, 122] on small "(enter)" at bounding box center [288, 125] width 58 height 8
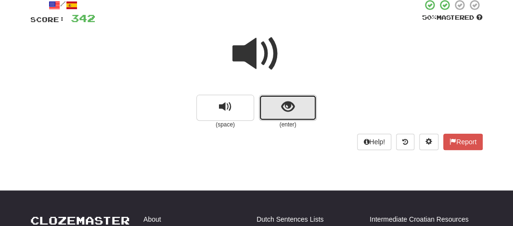
click at [271, 116] on button "show sentence" at bounding box center [288, 108] width 58 height 26
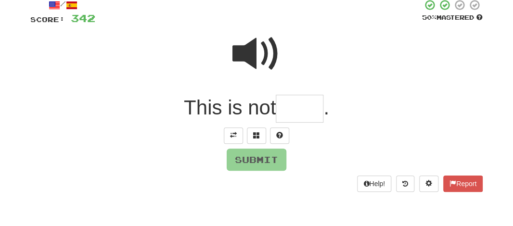
click at [293, 108] on input "text" at bounding box center [300, 109] width 48 height 28
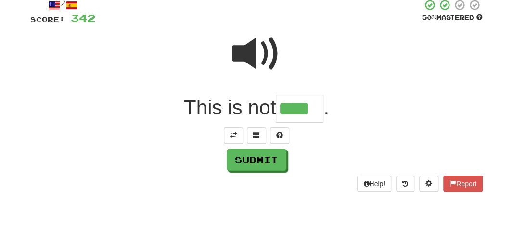
type input "****"
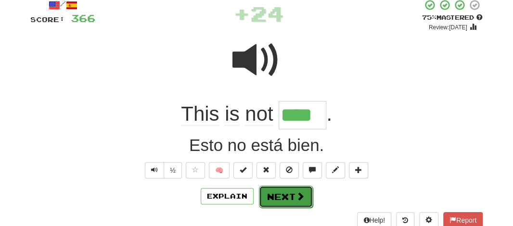
click at [259, 195] on button "Next" at bounding box center [286, 197] width 54 height 22
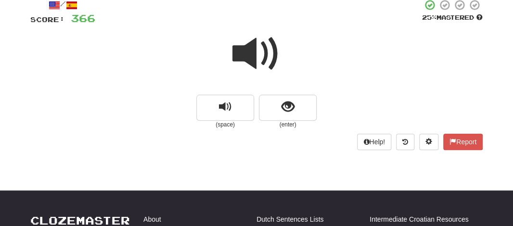
click at [244, 59] on span at bounding box center [256, 54] width 48 height 48
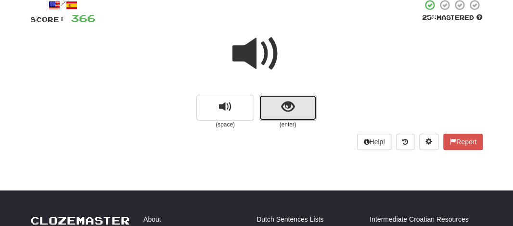
click at [274, 106] on button "show sentence" at bounding box center [288, 108] width 58 height 26
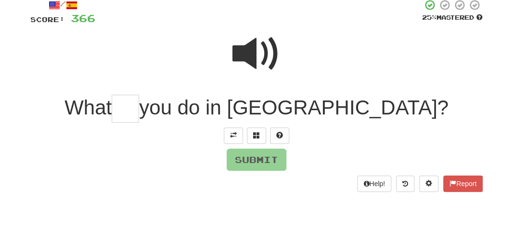
click at [139, 104] on input "text" at bounding box center [125, 109] width 27 height 28
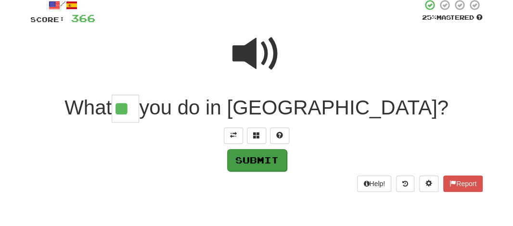
type input "**"
click at [240, 159] on button "Submit" at bounding box center [257, 160] width 60 height 22
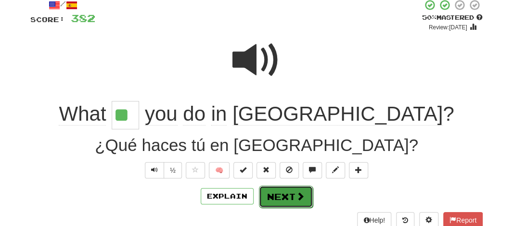
click at [275, 195] on button "Next" at bounding box center [286, 197] width 54 height 22
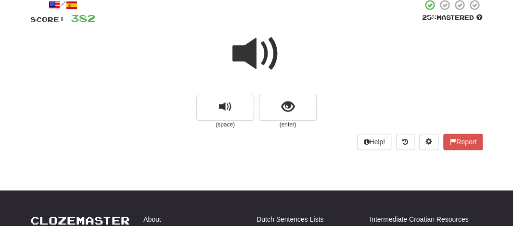
click at [244, 57] on span at bounding box center [256, 54] width 48 height 48
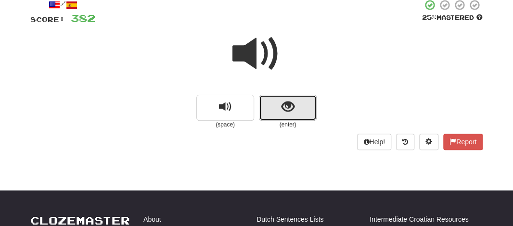
click at [282, 106] on span "show sentence" at bounding box center [288, 107] width 13 height 13
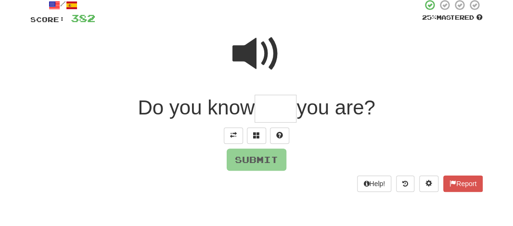
type input "*"
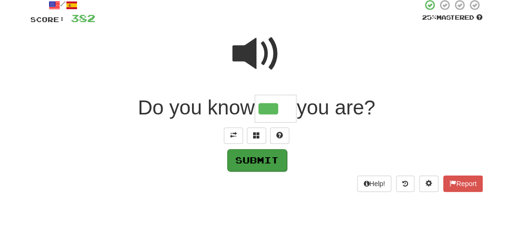
type input "***"
click at [262, 160] on button "Submit" at bounding box center [257, 160] width 60 height 22
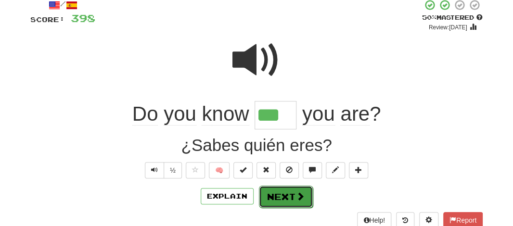
click at [272, 189] on button "Next" at bounding box center [286, 197] width 54 height 22
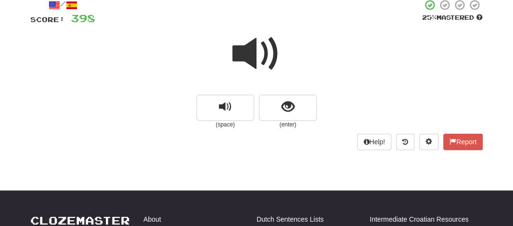
click at [252, 58] on span at bounding box center [256, 54] width 48 height 48
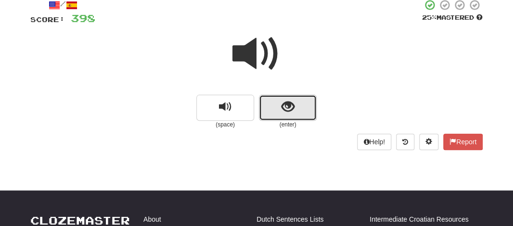
click at [288, 106] on span "show sentence" at bounding box center [288, 107] width 13 height 13
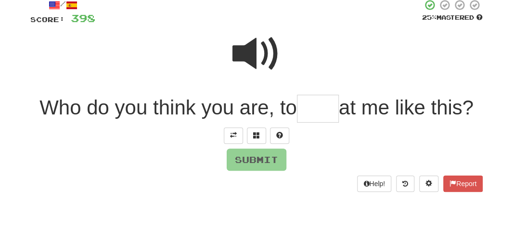
click at [322, 108] on input "text" at bounding box center [318, 109] width 42 height 28
click at [269, 64] on span at bounding box center [256, 54] width 48 height 48
click at [323, 114] on input "text" at bounding box center [318, 109] width 42 height 28
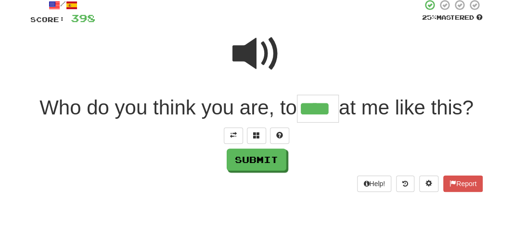
type input "****"
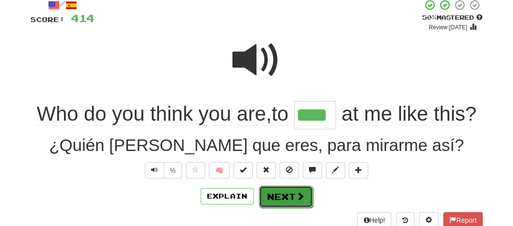
click at [278, 199] on button "Next" at bounding box center [286, 197] width 54 height 22
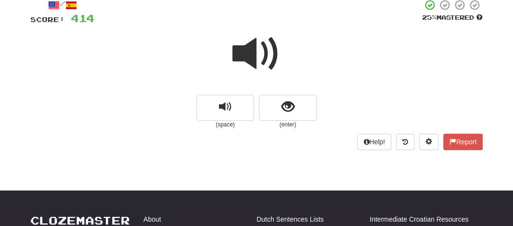
click at [250, 65] on span at bounding box center [256, 54] width 48 height 48
click at [258, 58] on span at bounding box center [256, 54] width 48 height 48
click at [248, 45] on span at bounding box center [256, 54] width 48 height 48
